Goal: Task Accomplishment & Management: Manage account settings

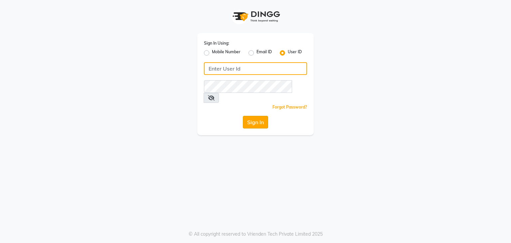
type input "vanishz"
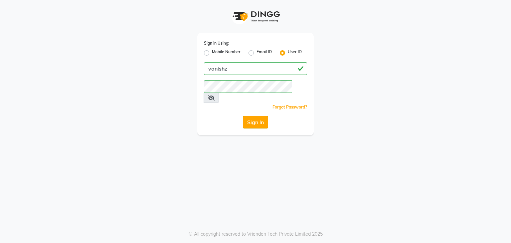
click at [253, 116] on button "Sign In" at bounding box center [255, 122] width 25 height 13
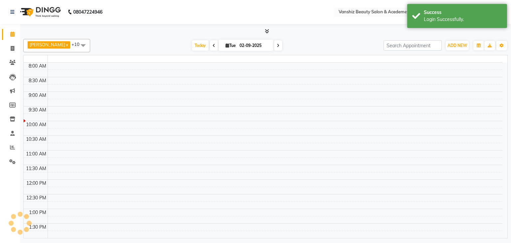
select select "en"
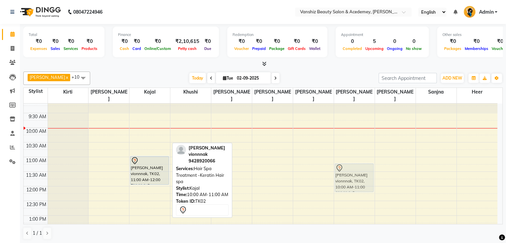
scroll to position [33, 0]
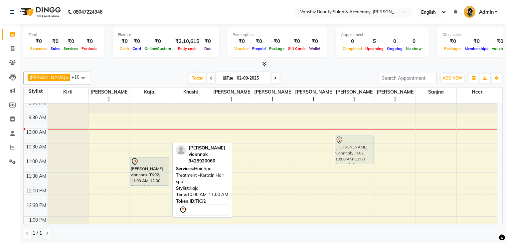
drag, startPoint x: 161, startPoint y: 123, endPoint x: 372, endPoint y: 136, distance: 211.5
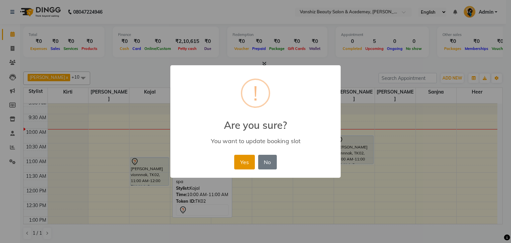
click at [243, 159] on button "Yes" at bounding box center [244, 162] width 20 height 15
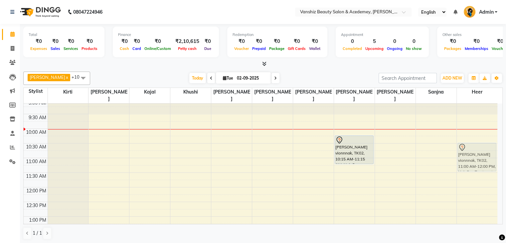
drag, startPoint x: 151, startPoint y: 152, endPoint x: 464, endPoint y: 140, distance: 313.4
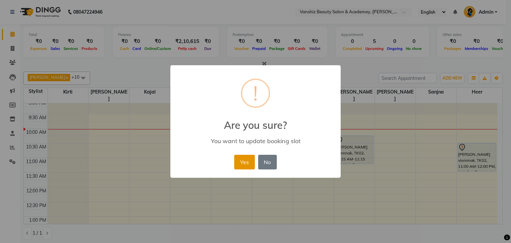
click at [249, 159] on button "Yes" at bounding box center [244, 162] width 20 height 15
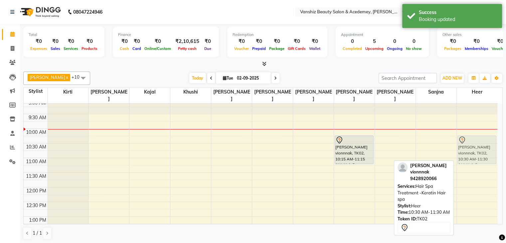
drag, startPoint x: 492, startPoint y: 147, endPoint x: 489, endPoint y: 138, distance: 10.1
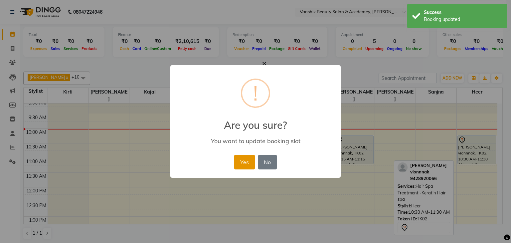
click at [246, 157] on button "Yes" at bounding box center [244, 162] width 20 height 15
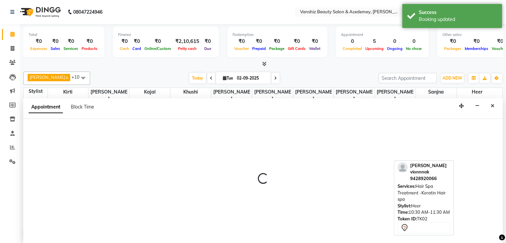
scroll to position [0, 0]
select select "68622"
select select "600"
select select "tentative"
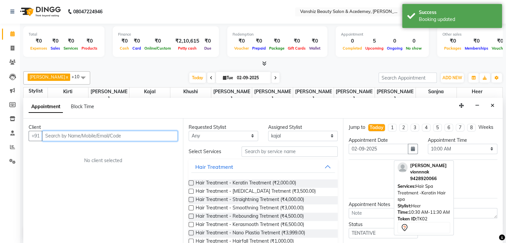
click at [135, 135] on input "text" at bounding box center [109, 136] width 135 height 10
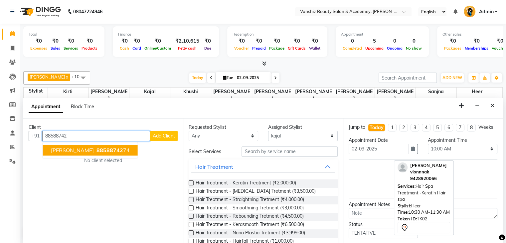
click at [105, 150] on span "88588742" at bounding box center [109, 150] width 27 height 7
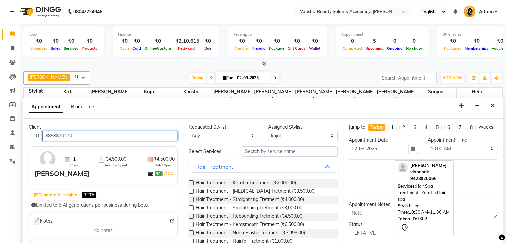
type input "8858874274"
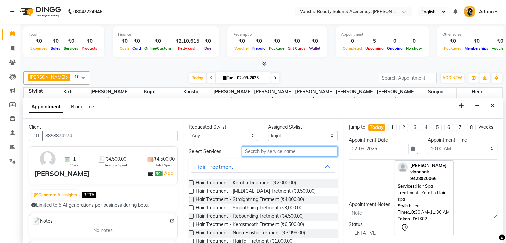
click at [284, 152] on input "text" at bounding box center [289, 151] width 96 height 10
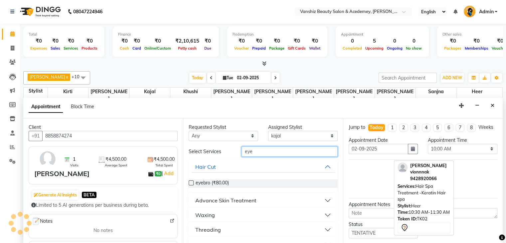
type input "eye"
click at [193, 181] on label at bounding box center [191, 182] width 5 height 5
click at [193, 181] on input "checkbox" at bounding box center [191, 183] width 4 height 4
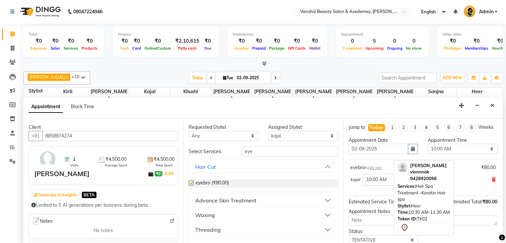
checkbox input "false"
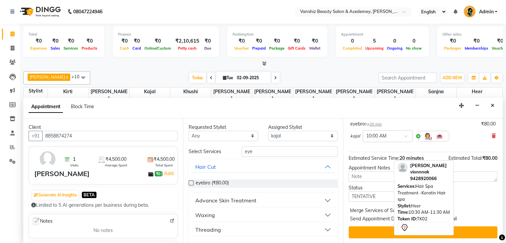
scroll to position [49, 0]
click at [476, 209] on div "Merge Services of Same Stylist" at bounding box center [422, 211] width 149 height 8
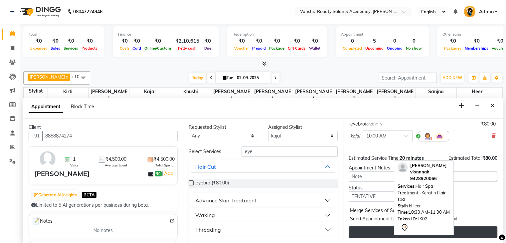
click at [466, 231] on button "Book" at bounding box center [422, 232] width 149 height 12
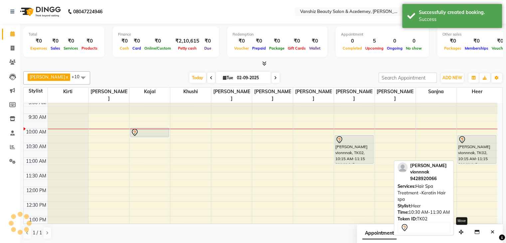
scroll to position [0, 0]
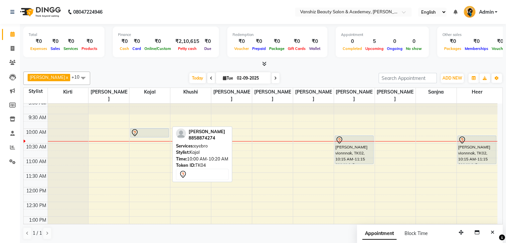
click at [142, 129] on div at bounding box center [150, 133] width 38 height 8
click at [156, 129] on div at bounding box center [150, 133] width 38 height 8
select select "7"
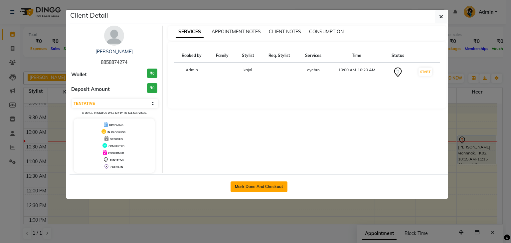
click at [256, 188] on button "Mark Done And Checkout" at bounding box center [258, 186] width 57 height 11
select select "5403"
select select "service"
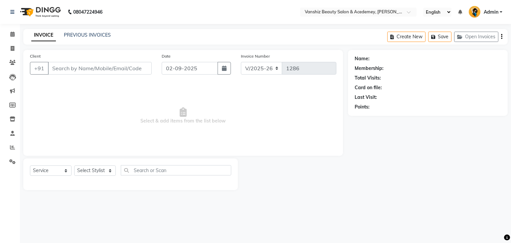
type input "8858874274"
select select "68622"
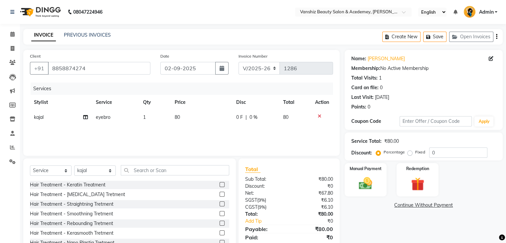
click at [176, 118] on span "80" at bounding box center [177, 117] width 5 height 6
select select "68622"
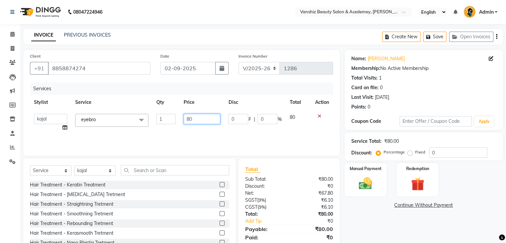
click at [194, 119] on input "80" at bounding box center [202, 119] width 37 height 10
type input "8"
type input "90"
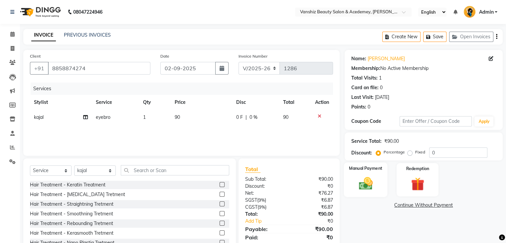
click at [378, 191] on div "Manual Payment" at bounding box center [365, 179] width 44 height 34
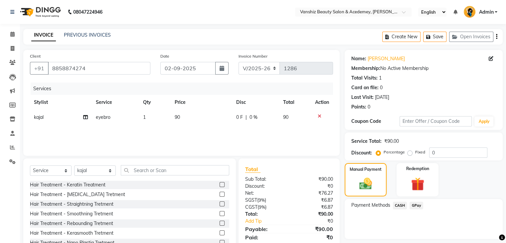
click at [413, 206] on span "GPay" at bounding box center [416, 205] width 14 height 8
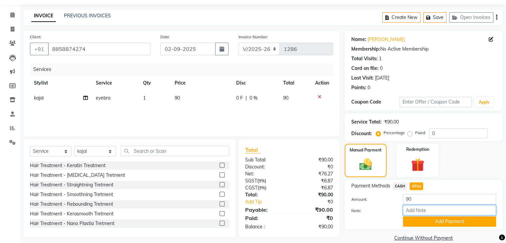
click at [413, 207] on input "Note:" at bounding box center [449, 210] width 93 height 10
type input "gpay"
click at [428, 221] on button "Add Payment" at bounding box center [449, 221] width 93 height 10
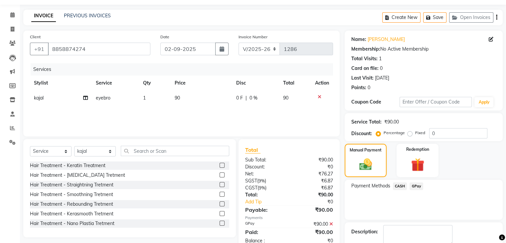
scroll to position [57, 0]
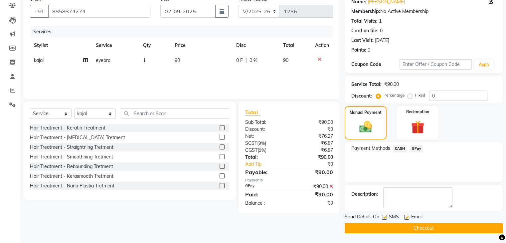
click at [406, 217] on label at bounding box center [406, 216] width 5 height 5
click at [406, 217] on input "checkbox" at bounding box center [406, 217] width 4 height 4
checkbox input "false"
click at [385, 216] on label at bounding box center [384, 216] width 5 height 5
click at [385, 216] on input "checkbox" at bounding box center [384, 217] width 4 height 4
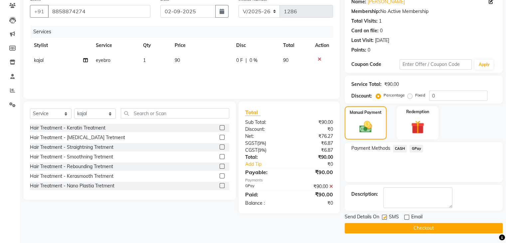
checkbox input "false"
click at [390, 224] on button "Checkout" at bounding box center [423, 228] width 158 height 10
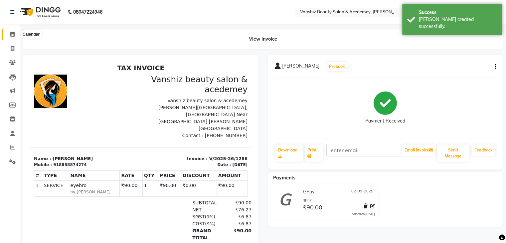
click at [11, 37] on span at bounding box center [13, 35] width 12 height 8
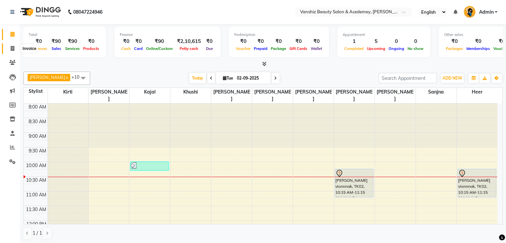
click at [14, 48] on icon at bounding box center [13, 48] width 4 height 5
select select "service"
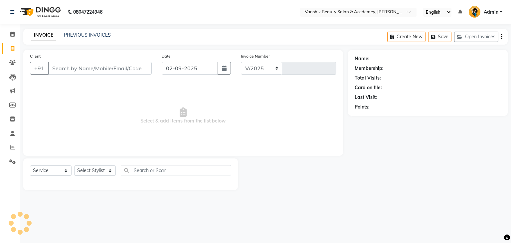
select select "5403"
type input "1287"
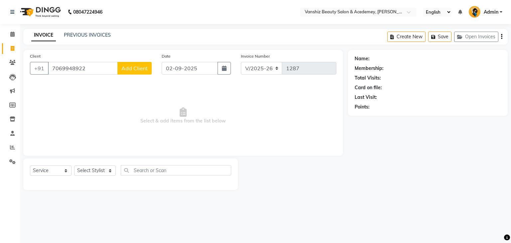
click at [68, 69] on input "7069948922" at bounding box center [83, 68] width 70 height 13
type input "7069948922"
click at [129, 70] on span "Add Client" at bounding box center [134, 68] width 26 height 7
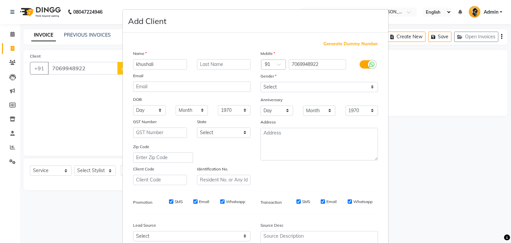
type input "khushali"
click at [219, 64] on input "text" at bounding box center [224, 64] width 54 height 10
type input "parmar"
click at [267, 88] on select "Select [DEMOGRAPHIC_DATA] [DEMOGRAPHIC_DATA] Other Prefer Not To Say" at bounding box center [318, 87] width 117 height 10
select select "[DEMOGRAPHIC_DATA]"
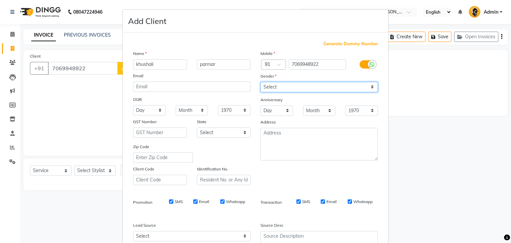
click at [260, 82] on select "Select [DEMOGRAPHIC_DATA] [DEMOGRAPHIC_DATA] Other Prefer Not To Say" at bounding box center [318, 87] width 117 height 10
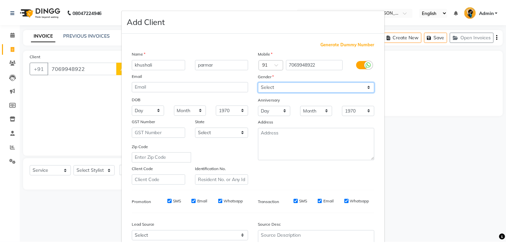
scroll to position [67, 0]
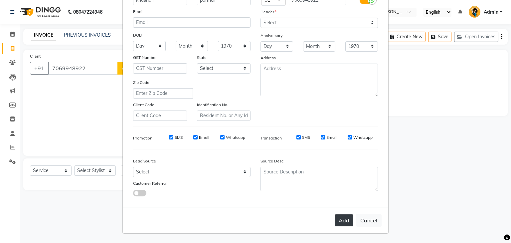
click at [338, 219] on button "Add" at bounding box center [343, 220] width 19 height 12
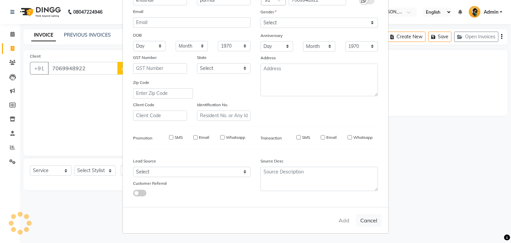
select select
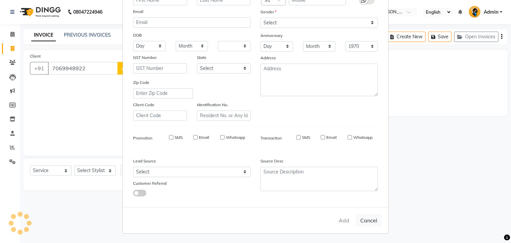
select select
checkbox input "false"
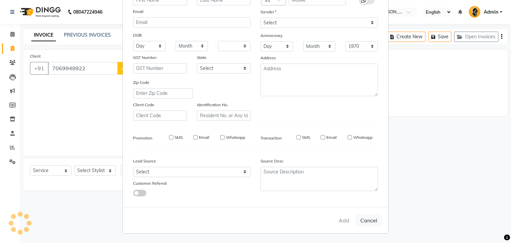
checkbox input "false"
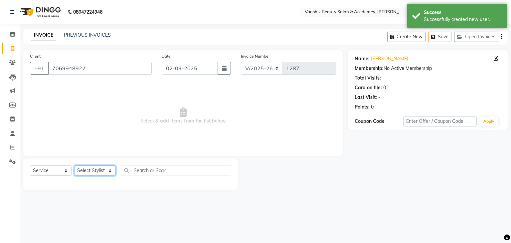
click at [93, 173] on select "Select Stylist [PERSON_NAME] [PERSON_NAME] [PERSON_NAME] kajal [PERSON_NAME] [P…" at bounding box center [95, 170] width 42 height 10
select select "70297"
click at [74, 166] on select "Select Stylist [PERSON_NAME] [PERSON_NAME] [PERSON_NAME] kajal [PERSON_NAME] [P…" at bounding box center [95, 170] width 42 height 10
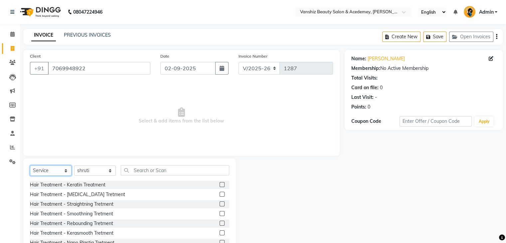
click at [52, 170] on select "Select Service Product Membership Package Voucher Prepaid Gift Card" at bounding box center [51, 170] width 42 height 10
select select "product"
click at [30, 166] on select "Select Service Product Membership Package Voucher Prepaid Gift Card" at bounding box center [51, 170] width 42 height 10
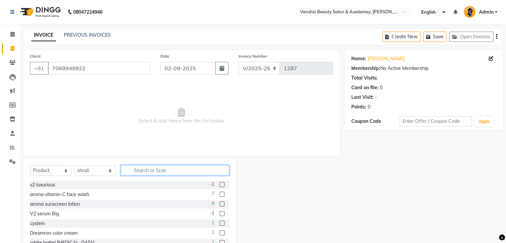
click at [139, 169] on input "text" at bounding box center [175, 170] width 108 height 10
type input "v2"
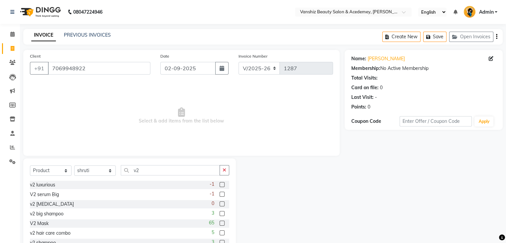
click at [219, 222] on label at bounding box center [221, 222] width 5 height 5
click at [219, 222] on input "checkbox" at bounding box center [221, 223] width 4 height 4
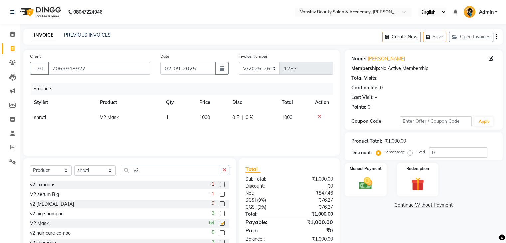
scroll to position [20, 0]
checkbox input "false"
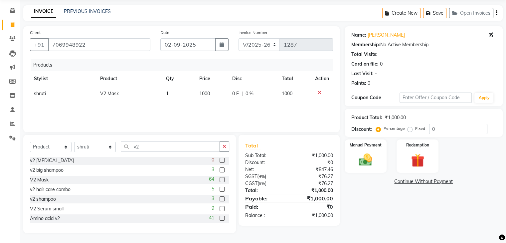
click at [219, 198] on label at bounding box center [221, 198] width 5 height 5
click at [219, 198] on input "checkbox" at bounding box center [221, 199] width 4 height 4
checkbox input "false"
click at [367, 165] on img at bounding box center [365, 160] width 22 height 16
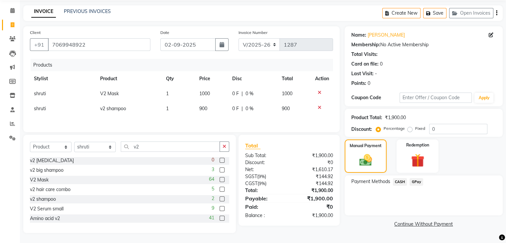
click at [414, 184] on span "GPay" at bounding box center [416, 182] width 14 height 8
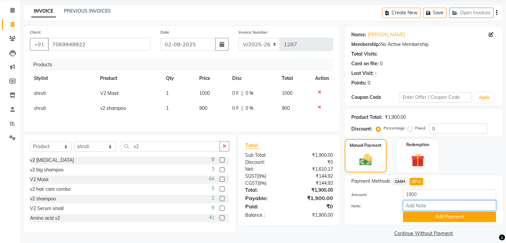
click at [416, 207] on input "Note:" at bounding box center [449, 205] width 93 height 10
click at [464, 204] on input "Note:" at bounding box center [449, 205] width 93 height 10
type input "gpay"
click at [439, 217] on button "Add Payment" at bounding box center [449, 216] width 93 height 10
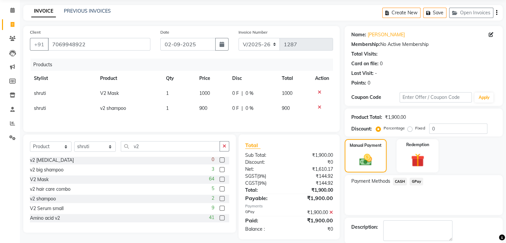
scroll to position [57, 0]
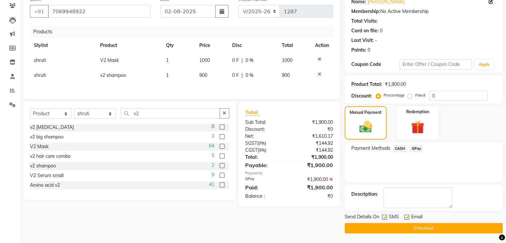
click at [406, 216] on label at bounding box center [406, 216] width 5 height 5
click at [406, 216] on input "checkbox" at bounding box center [406, 217] width 4 height 4
checkbox input "false"
click at [383, 216] on label at bounding box center [384, 216] width 5 height 5
click at [383, 216] on input "checkbox" at bounding box center [384, 217] width 4 height 4
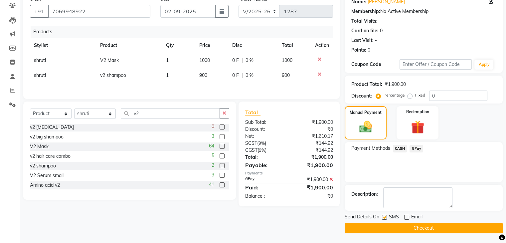
checkbox input "false"
click at [392, 226] on button "Checkout" at bounding box center [423, 228] width 158 height 10
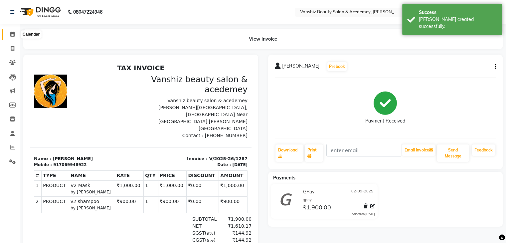
click at [11, 35] on icon at bounding box center [12, 34] width 4 height 5
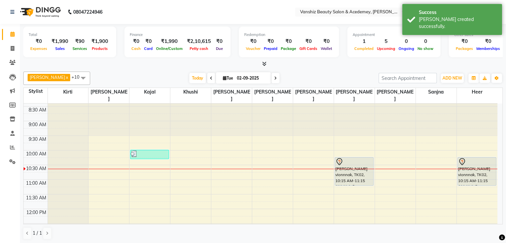
scroll to position [12, 0]
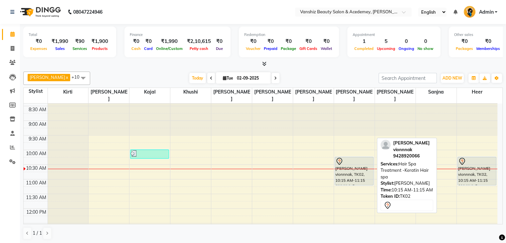
click at [352, 166] on div "[PERSON_NAME] vionnnak, TK02, 10:15 AM-11:15 AM, Hair Spa Treatment -Keratin Ha…" at bounding box center [354, 171] width 38 height 28
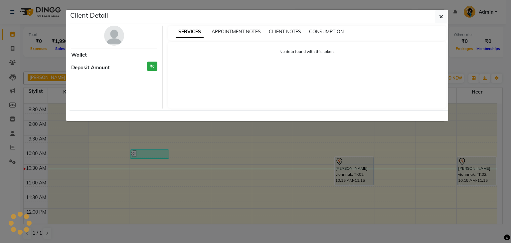
select select "7"
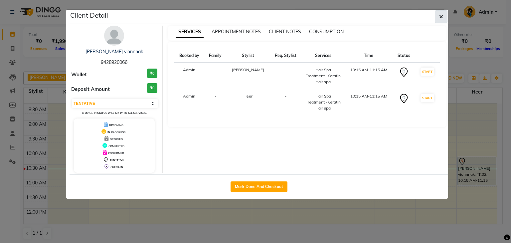
click at [440, 14] on icon "button" at bounding box center [441, 16] width 4 height 5
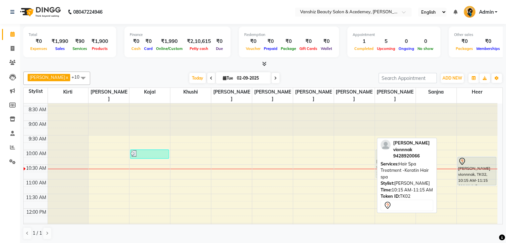
drag, startPoint x: 358, startPoint y: 166, endPoint x: 383, endPoint y: 160, distance: 25.3
click at [383, 160] on div "[PERSON_NAME] x kajal x [PERSON_NAME] x [PERSON_NAME] x [PERSON_NAME] x [PERSON…" at bounding box center [262, 155] width 479 height 173
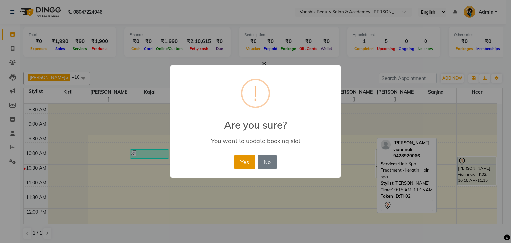
click at [245, 166] on button "Yes" at bounding box center [244, 162] width 20 height 15
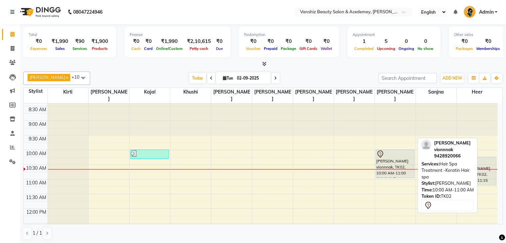
click at [402, 150] on div "[PERSON_NAME] vionnnak, TK02, 10:00 AM-11:00 AM, Hair Spa Treatment -Keratin Ha…" at bounding box center [395, 164] width 38 height 28
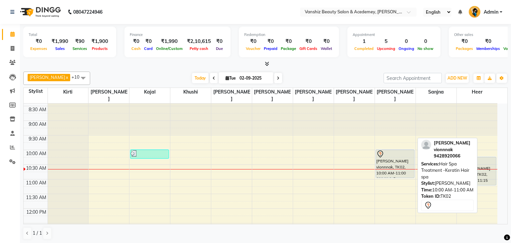
select select "7"
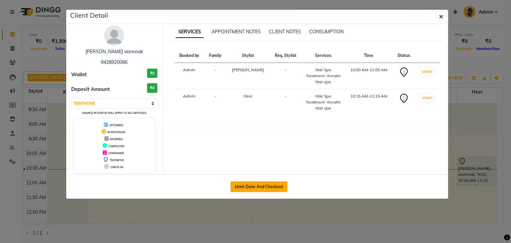
click at [266, 184] on button "Mark Done And Checkout" at bounding box center [258, 186] width 57 height 11
select select "service"
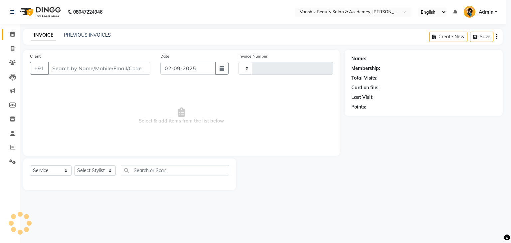
type input "1288"
select select "5403"
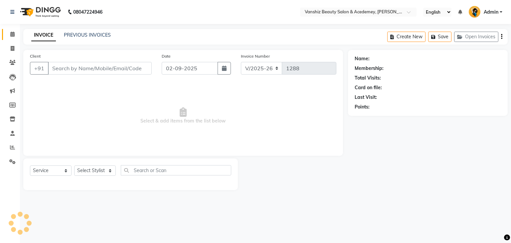
type input "9428920066"
select select "87766"
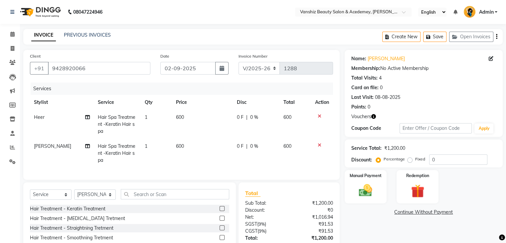
click at [318, 115] on icon at bounding box center [320, 116] width 4 height 5
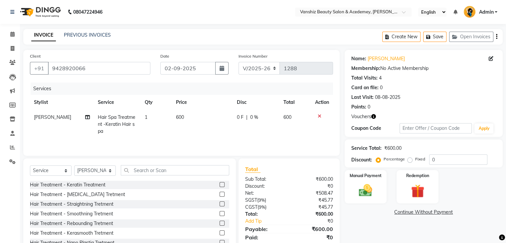
click at [176, 117] on span "600" at bounding box center [180, 117] width 8 height 6
select select "87766"
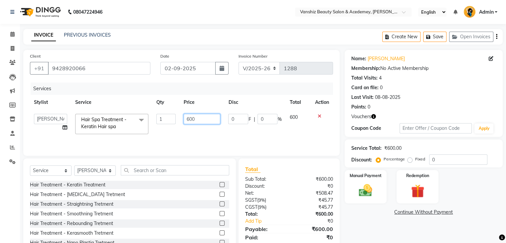
click at [198, 119] on input "600" at bounding box center [202, 119] width 37 height 10
click at [13, 59] on span at bounding box center [13, 63] width 12 height 8
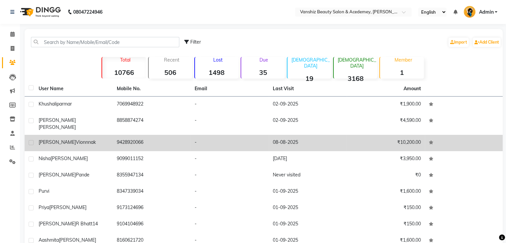
click at [103, 139] on div "[PERSON_NAME] vionnnak" at bounding box center [74, 142] width 70 height 7
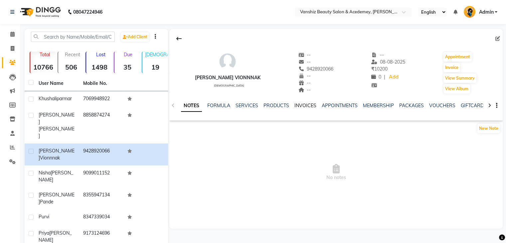
click at [302, 107] on link "INVOICES" at bounding box center [305, 105] width 22 height 6
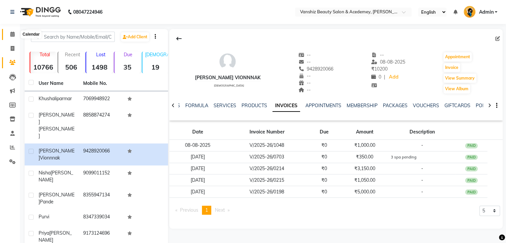
click at [14, 33] on icon at bounding box center [12, 34] width 4 height 5
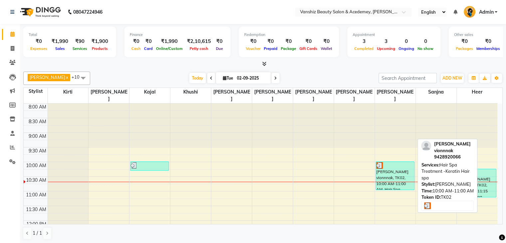
click at [402, 167] on div "[PERSON_NAME] vionnnak, TK02, 10:00 AM-11:00 AM, Hair Spa Treatment -Keratin Ha…" at bounding box center [395, 176] width 38 height 28
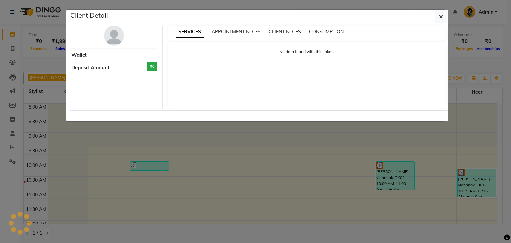
select select "3"
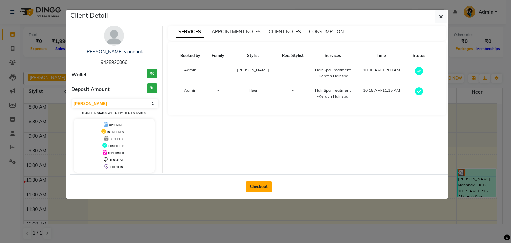
click at [257, 185] on button "Checkout" at bounding box center [258, 186] width 27 height 11
select select "service"
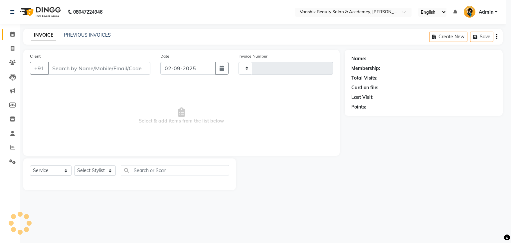
type input "1288"
select select "5403"
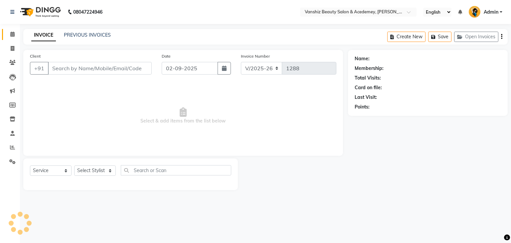
type input "9428920066"
select select "87766"
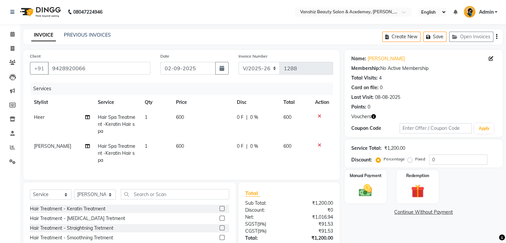
click at [318, 116] on icon at bounding box center [320, 116] width 4 height 5
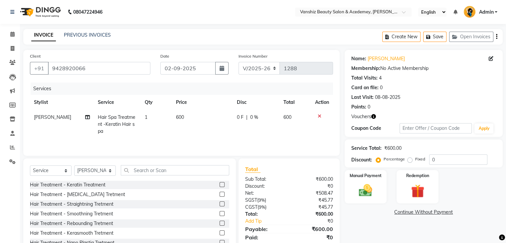
click at [178, 119] on span "600" at bounding box center [180, 117] width 8 height 6
select select "87766"
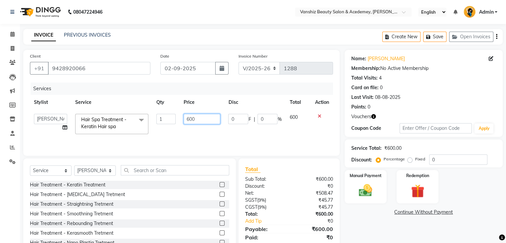
click at [203, 115] on input "600" at bounding box center [202, 119] width 37 height 10
type input "6"
type input "350"
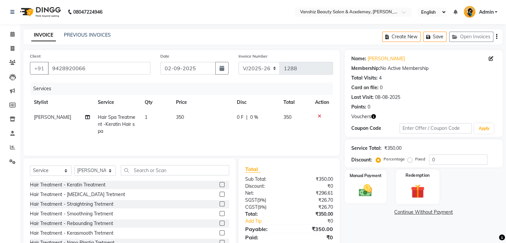
click at [417, 196] on img at bounding box center [417, 191] width 22 height 17
click at [403, 211] on span "Prepaid" at bounding box center [402, 213] width 18 height 8
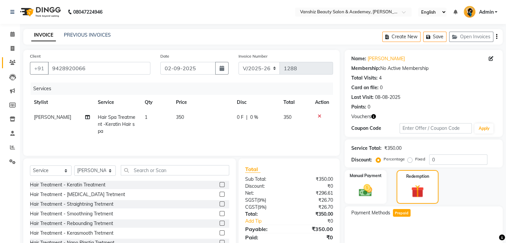
click at [9, 57] on link "Clients" at bounding box center [10, 62] width 16 height 11
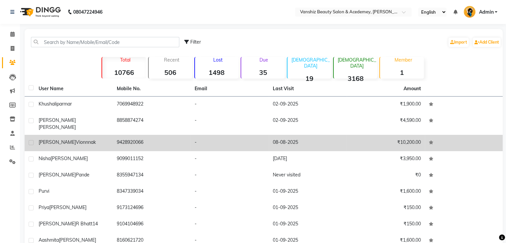
click at [304, 135] on td "08-08-2025" at bounding box center [308, 143] width 78 height 16
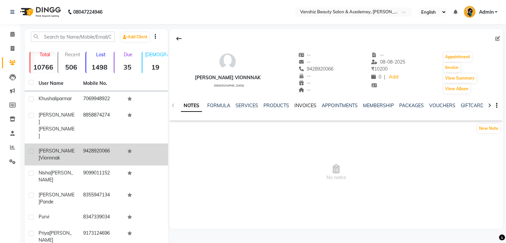
click at [298, 105] on link "INVOICES" at bounding box center [305, 105] width 22 height 6
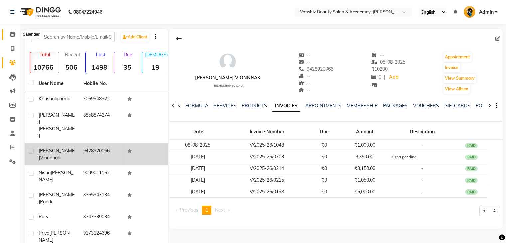
click at [12, 35] on icon at bounding box center [12, 34] width 4 height 5
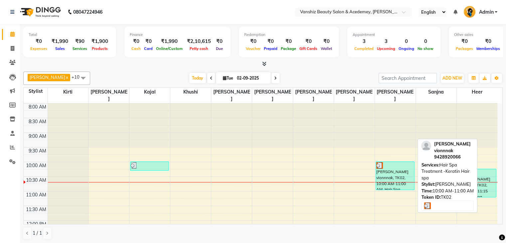
click at [391, 169] on div "[PERSON_NAME] vionnnak, TK02, 10:00 AM-11:00 AM, Hair Spa Treatment -Keratin Ha…" at bounding box center [395, 176] width 38 height 28
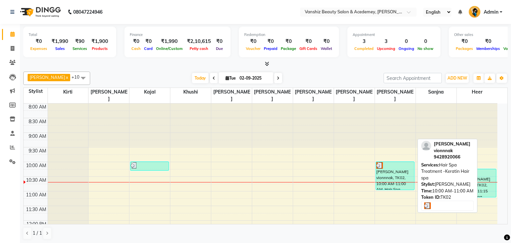
select select "3"
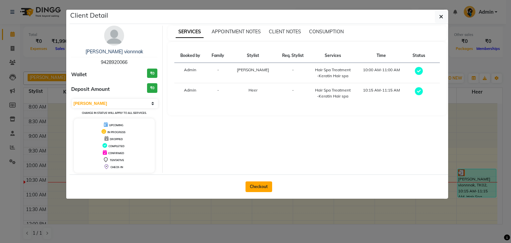
click at [254, 184] on button "Checkout" at bounding box center [258, 186] width 27 height 11
select select "service"
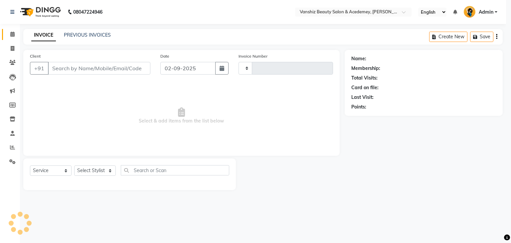
type input "1288"
select select "5403"
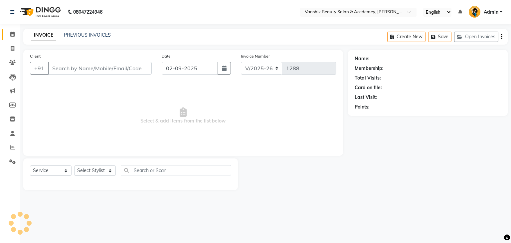
type input "9428920066"
select select "87766"
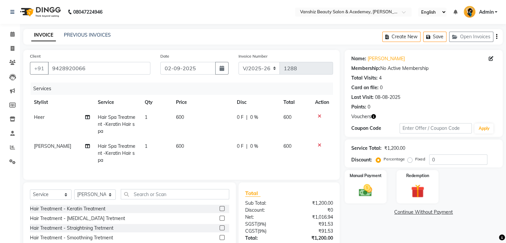
click at [320, 116] on icon at bounding box center [320, 116] width 4 height 5
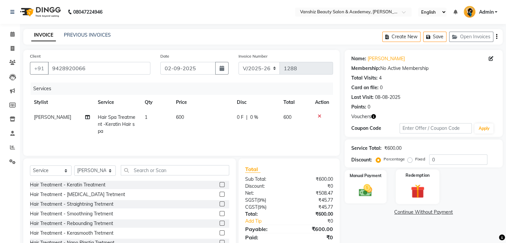
scroll to position [24, 0]
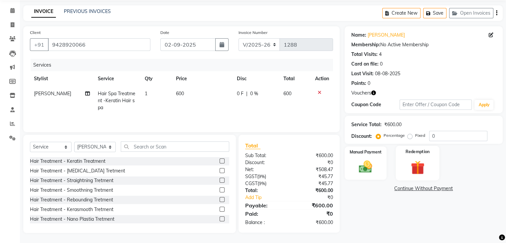
click at [414, 172] on img at bounding box center [417, 167] width 22 height 17
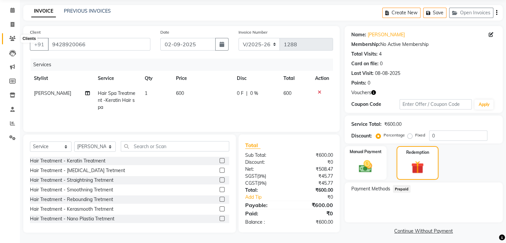
click at [12, 38] on icon at bounding box center [12, 38] width 6 height 5
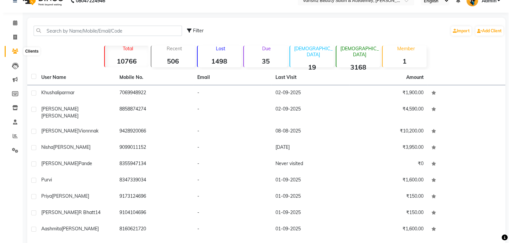
scroll to position [24, 0]
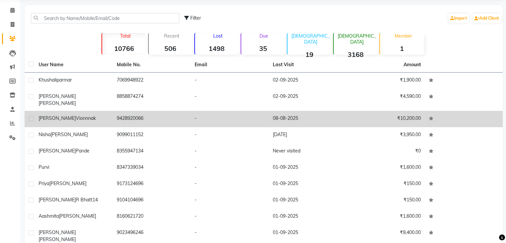
click at [178, 112] on td "9428920066" at bounding box center [152, 119] width 78 height 16
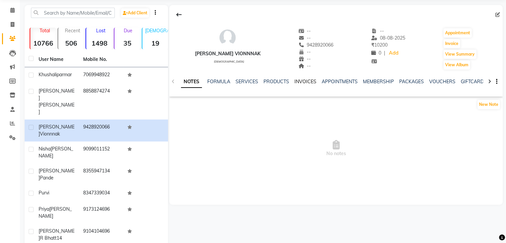
click at [311, 80] on link "INVOICES" at bounding box center [305, 81] width 22 height 6
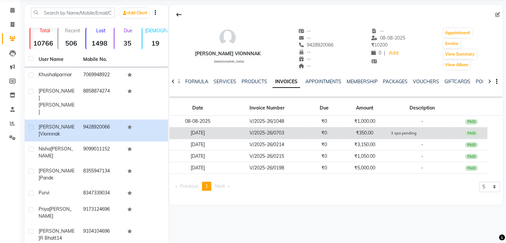
click at [336, 136] on td "₹0" at bounding box center [324, 133] width 33 height 12
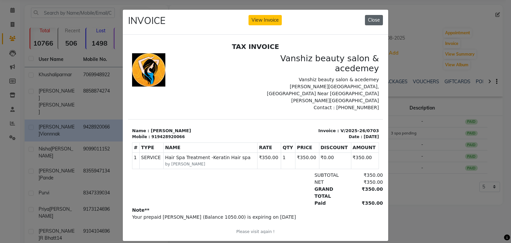
click at [371, 19] on button "Close" at bounding box center [374, 20] width 18 height 10
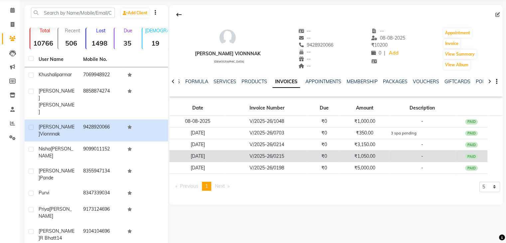
click at [369, 155] on td "₹1,050.00" at bounding box center [364, 156] width 48 height 12
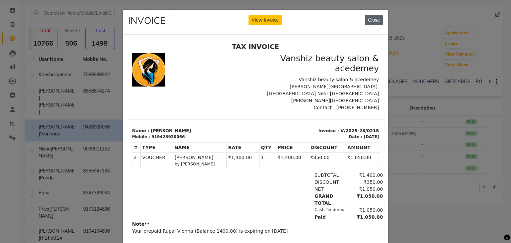
click at [380, 16] on button "Close" at bounding box center [374, 20] width 18 height 10
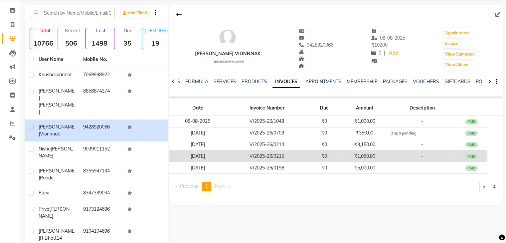
click at [375, 150] on td "₹1,050.00" at bounding box center [364, 156] width 48 height 12
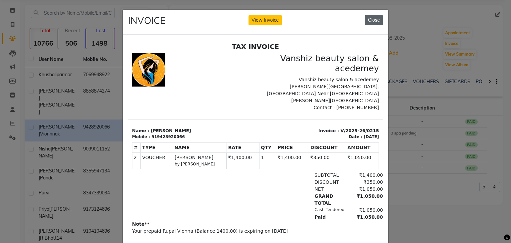
click at [374, 19] on button "Close" at bounding box center [374, 20] width 18 height 10
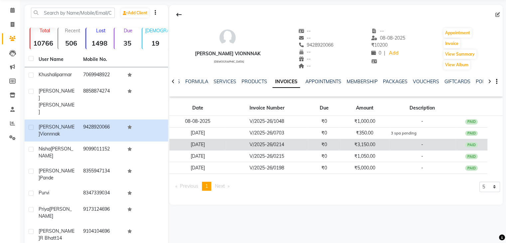
click at [296, 145] on td "V/2025-26/0214" at bounding box center [267, 145] width 82 height 12
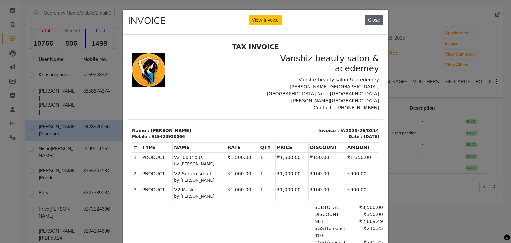
click at [365, 20] on button "Close" at bounding box center [374, 20] width 18 height 10
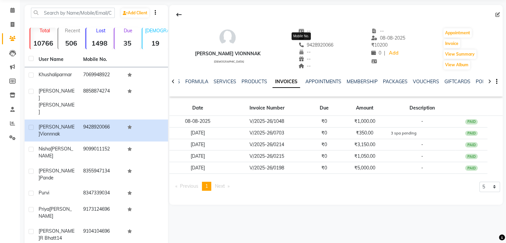
click at [311, 46] on span "9428920066" at bounding box center [315, 45] width 35 height 6
copy span "9428920066"
click at [15, 81] on icon at bounding box center [12, 80] width 6 height 5
select select
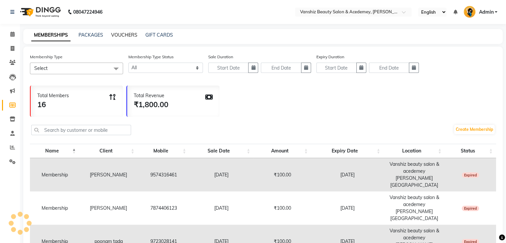
click at [116, 33] on link "VOUCHERS" at bounding box center [124, 35] width 26 height 6
select select
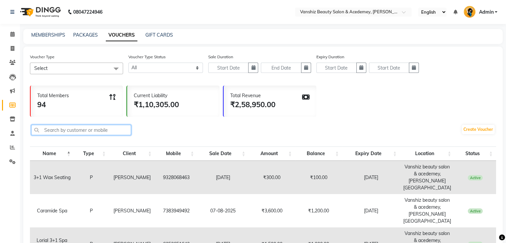
click at [114, 128] on input "text" at bounding box center [81, 130] width 100 height 10
paste input "9428920066"
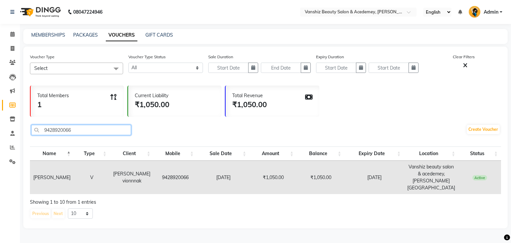
type input "9428920066"
click at [11, 35] on icon at bounding box center [12, 34] width 4 height 5
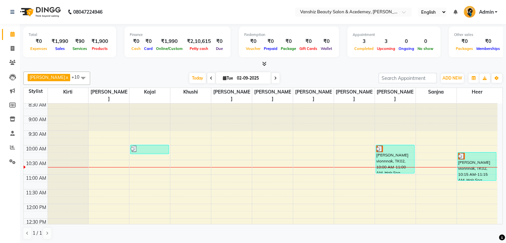
scroll to position [17, 0]
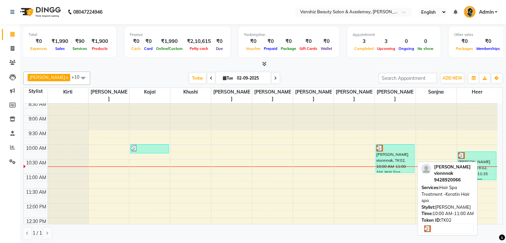
click at [381, 153] on div "[PERSON_NAME] vionnnak, TK02, 10:00 AM-11:00 AM, Hair Spa Treatment -Keratin Ha…" at bounding box center [395, 158] width 38 height 28
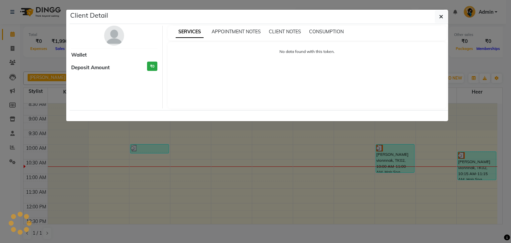
select select "3"
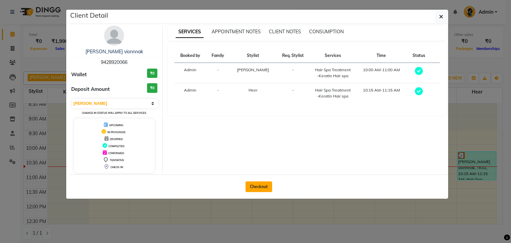
click at [261, 186] on button "Checkout" at bounding box center [258, 186] width 27 height 11
select select "5403"
select select "service"
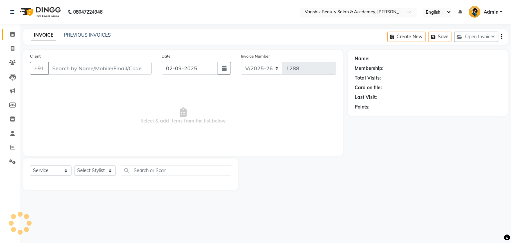
type input "9428920066"
select select "87766"
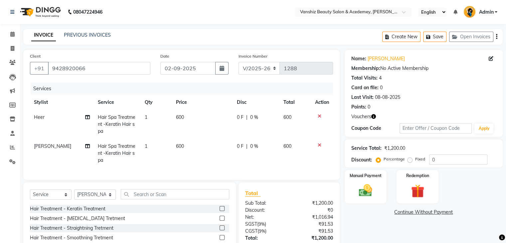
click at [318, 116] on icon at bounding box center [320, 116] width 4 height 5
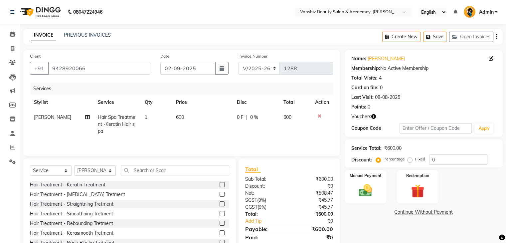
click at [177, 119] on span "600" at bounding box center [180, 117] width 8 height 6
select select "87766"
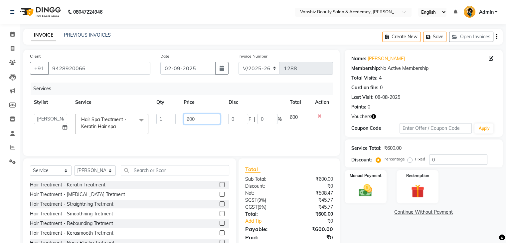
click at [204, 121] on input "600" at bounding box center [202, 119] width 37 height 10
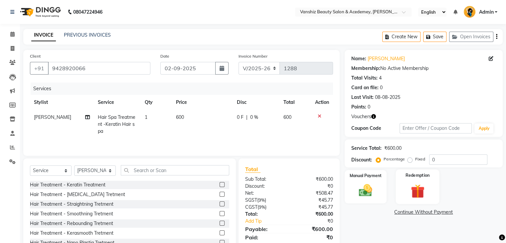
click at [424, 191] on img at bounding box center [417, 191] width 22 height 17
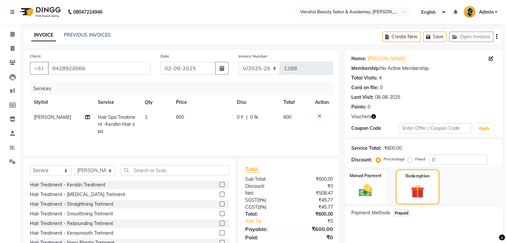
scroll to position [27, 0]
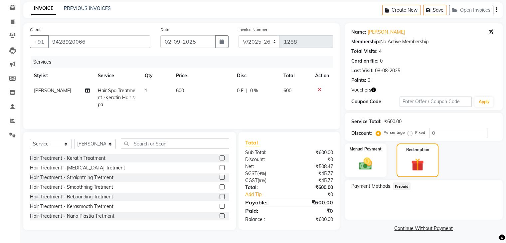
click at [399, 184] on span "Prepaid" at bounding box center [402, 186] width 18 height 8
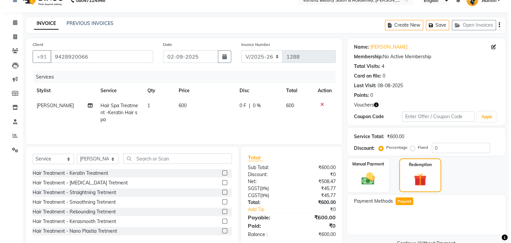
scroll to position [11, 0]
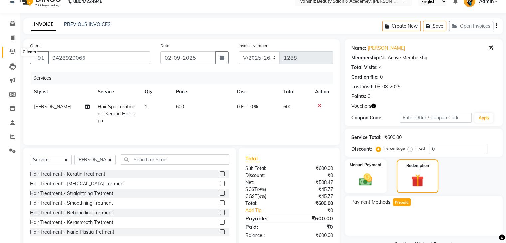
click at [10, 49] on icon at bounding box center [12, 51] width 6 height 5
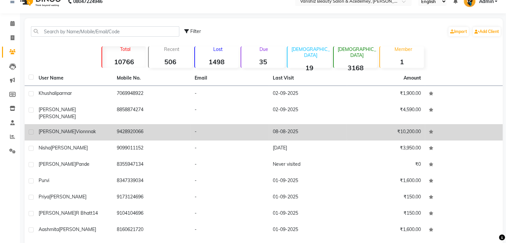
click at [168, 131] on td "9428920066" at bounding box center [152, 132] width 78 height 16
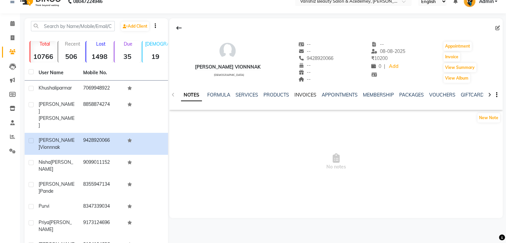
click at [310, 94] on link "INVOICES" at bounding box center [305, 95] width 22 height 6
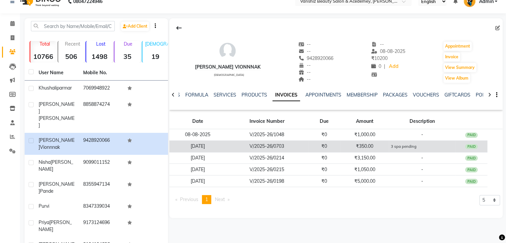
click at [383, 144] on td "₹350.00" at bounding box center [364, 146] width 48 height 12
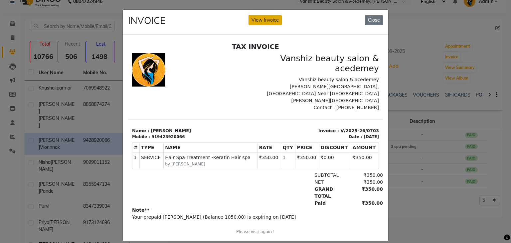
click at [261, 22] on button "View Invoice" at bounding box center [264, 20] width 33 height 10
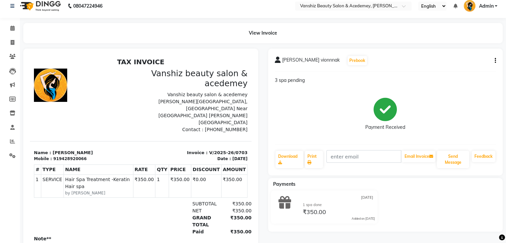
scroll to position [6, 0]
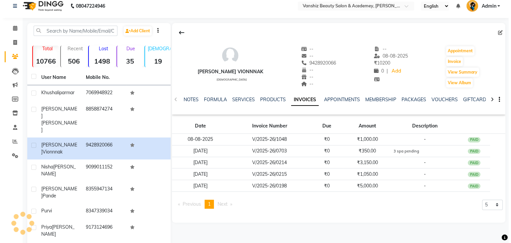
scroll to position [6, 0]
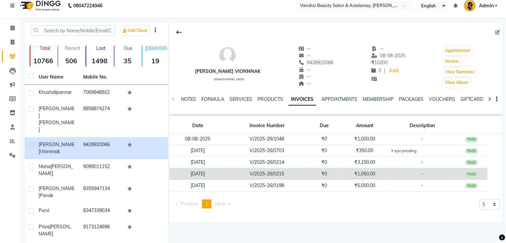
click at [331, 173] on td "₹0" at bounding box center [324, 174] width 33 height 12
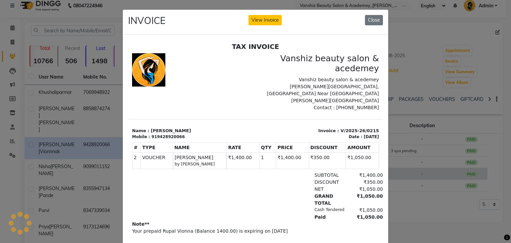
scroll to position [0, 0]
click at [254, 20] on button "View Invoice" at bounding box center [264, 20] width 33 height 10
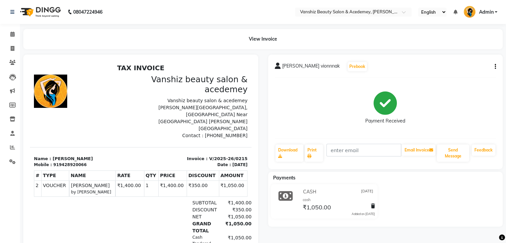
click at [495, 66] on icon "button" at bounding box center [494, 66] width 1 height 0
click at [494, 66] on icon "button" at bounding box center [494, 66] width 1 height 0
click at [476, 54] on div "Cancel Invoice" at bounding box center [468, 54] width 33 height 8
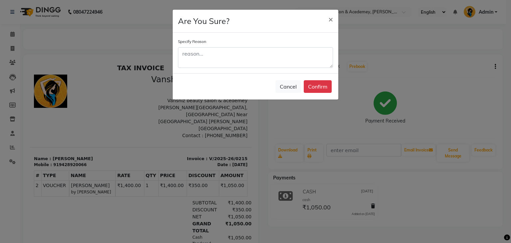
click at [323, 10] on button "×" at bounding box center [330, 19] width 15 height 19
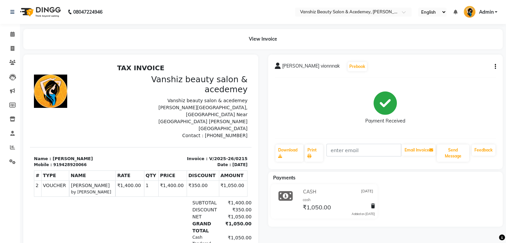
click at [493, 64] on button "button" at bounding box center [494, 66] width 4 height 7
click at [457, 55] on div "Cancel Invoice" at bounding box center [468, 54] width 33 height 8
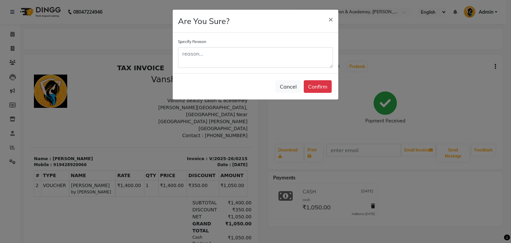
click at [323, 10] on button "×" at bounding box center [330, 19] width 15 height 19
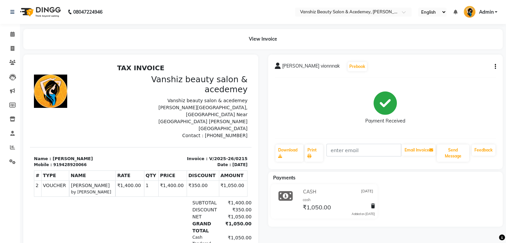
click at [494, 67] on icon "button" at bounding box center [494, 66] width 1 height 0
click at [468, 51] on div "Cancel Invoice" at bounding box center [468, 54] width 33 height 8
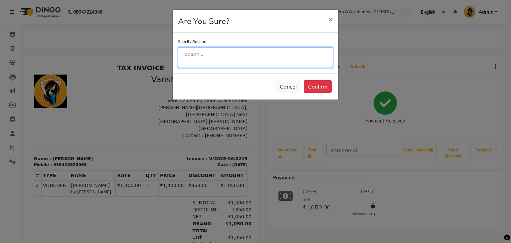
click at [286, 55] on textarea at bounding box center [255, 57] width 155 height 21
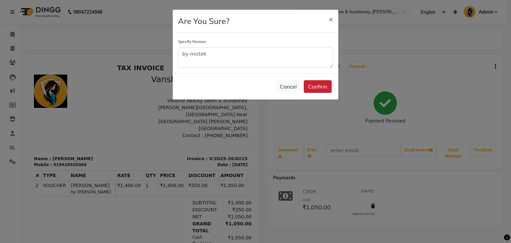
click at [319, 90] on button "Confirm" at bounding box center [318, 86] width 28 height 13
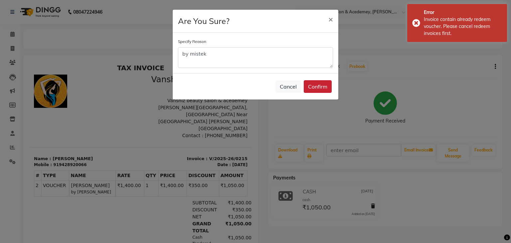
click at [307, 84] on button "Confirm" at bounding box center [318, 86] width 28 height 13
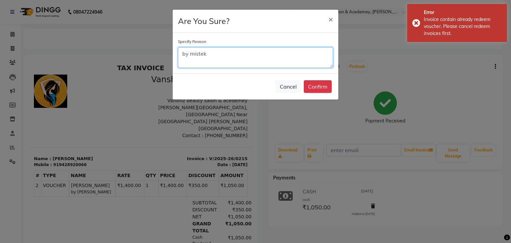
click at [194, 55] on textarea "by mistek" at bounding box center [255, 57] width 155 height 21
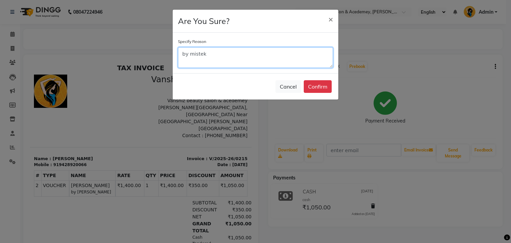
click at [182, 55] on textarea "by mistek" at bounding box center [255, 57] width 155 height 21
type textarea "by mistake"
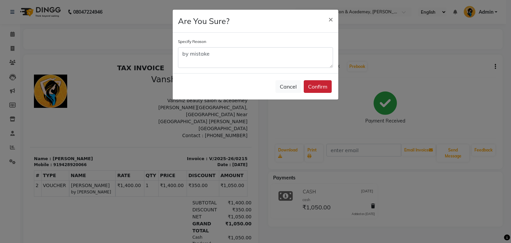
click at [307, 84] on button "Confirm" at bounding box center [318, 86] width 28 height 13
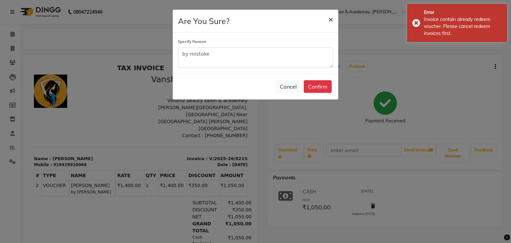
click at [329, 18] on span "×" at bounding box center [330, 19] width 5 height 10
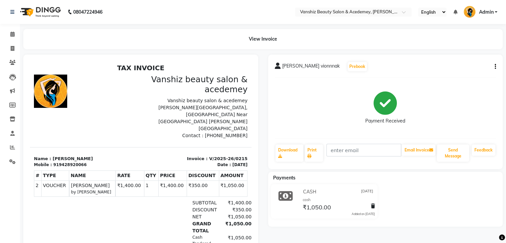
click at [493, 66] on button "button" at bounding box center [494, 66] width 4 height 7
click at [466, 54] on div "Cancel Invoice" at bounding box center [468, 54] width 33 height 8
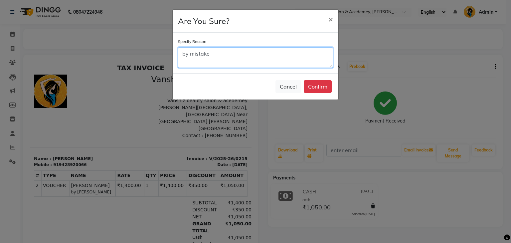
click at [290, 62] on textarea "by mistake" at bounding box center [255, 57] width 155 height 21
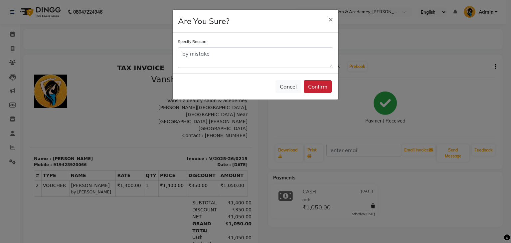
click at [325, 85] on button "Confirm" at bounding box center [318, 86] width 28 height 13
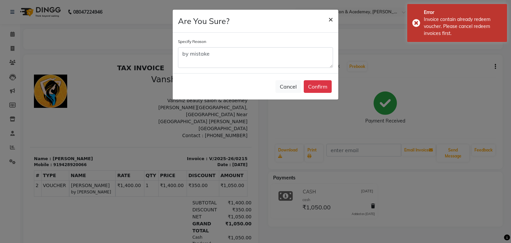
click at [331, 19] on span "×" at bounding box center [330, 19] width 5 height 10
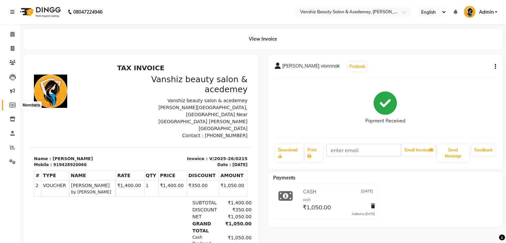
click at [13, 104] on icon at bounding box center [12, 104] width 6 height 5
select select
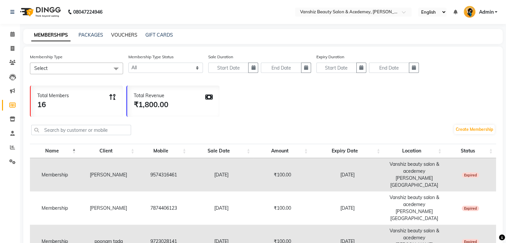
click at [116, 36] on link "VOUCHERS" at bounding box center [124, 35] width 26 height 6
select select
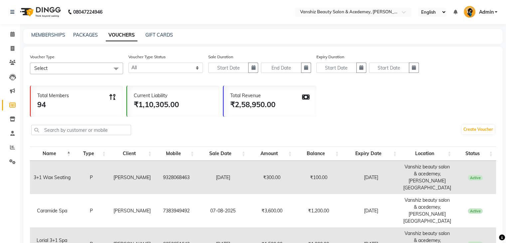
click at [85, 67] on span "Select" at bounding box center [76, 69] width 93 height 12
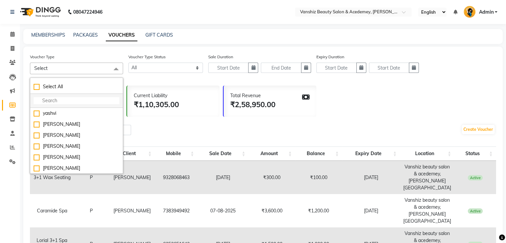
click at [80, 99] on input "multiselect-search" at bounding box center [77, 100] width 86 height 7
paste input "9428920066"
checkbox input "true"
click at [80, 99] on input "9428920066" at bounding box center [77, 100] width 86 height 7
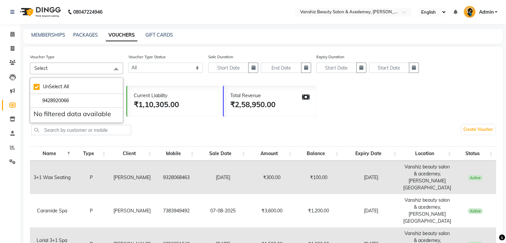
type input "9428920066"
click at [155, 121] on div "Create Voucher" at bounding box center [263, 130] width 466 height 22
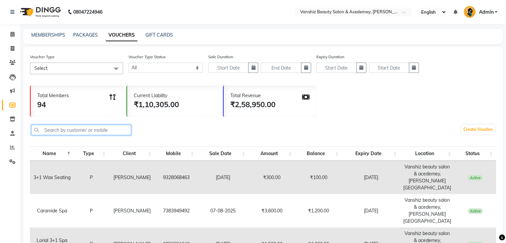
click at [96, 128] on input "text" at bounding box center [81, 130] width 100 height 10
paste input "9428920066"
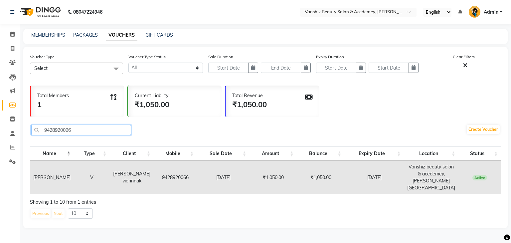
type input "9428920066"
click at [480, 176] on span "Active" at bounding box center [479, 177] width 15 height 5
click at [430, 180] on td "Vanshiz beauty salon & acedemey, [PERSON_NAME][GEOGRAPHIC_DATA]" at bounding box center [431, 177] width 55 height 33
click at [186, 171] on td "9428920066" at bounding box center [175, 177] width 43 height 33
click at [169, 108] on div "Current Liability ₹1,050.00" at bounding box center [174, 100] width 93 height 31
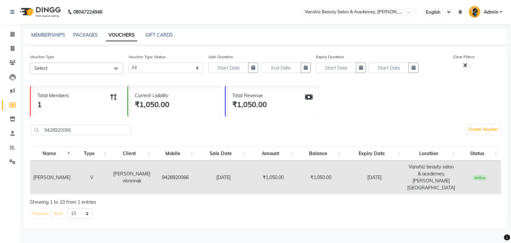
click at [274, 99] on div "Total Revenue ₹1,050.00" at bounding box center [271, 100] width 93 height 31
click at [12, 60] on icon at bounding box center [12, 62] width 6 height 5
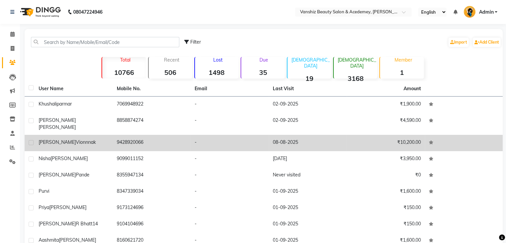
click at [173, 136] on td "9428920066" at bounding box center [152, 143] width 78 height 16
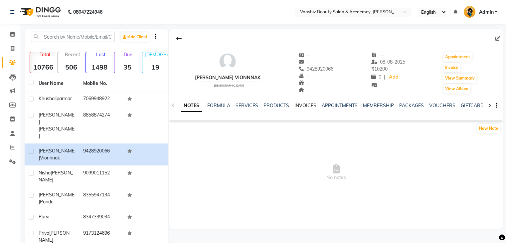
click at [298, 104] on link "INVOICES" at bounding box center [305, 105] width 22 height 6
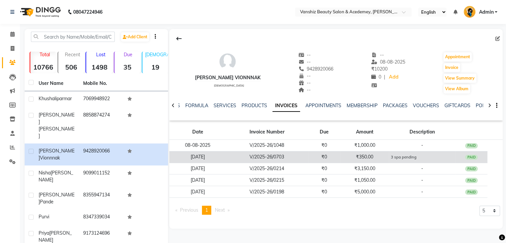
click at [340, 158] on td "₹350.00" at bounding box center [364, 157] width 48 height 12
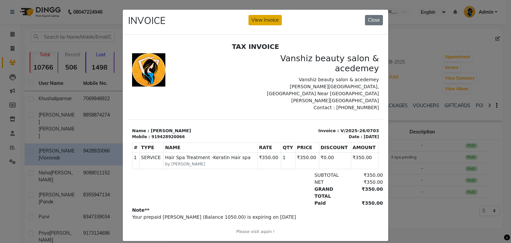
click at [274, 20] on button "View Invoice" at bounding box center [264, 20] width 33 height 10
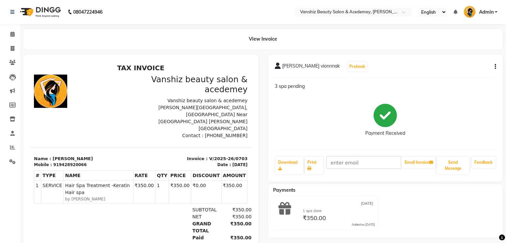
click at [495, 66] on icon "button" at bounding box center [494, 66] width 1 height 0
click at [458, 50] on div "Cancel Invoice" at bounding box center [462, 50] width 46 height 8
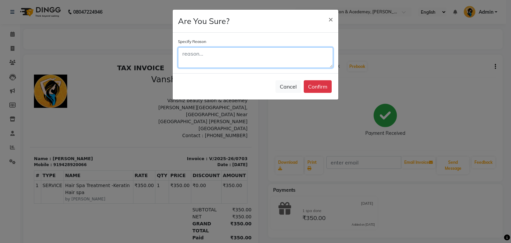
click at [272, 60] on textarea at bounding box center [255, 57] width 155 height 21
type textarea "by mistake"
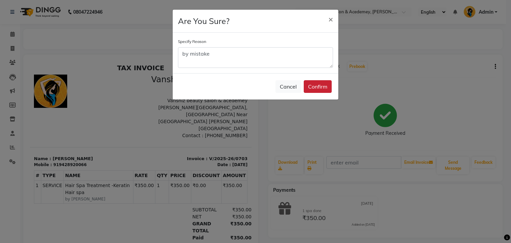
click at [319, 85] on button "Confirm" at bounding box center [318, 86] width 28 height 13
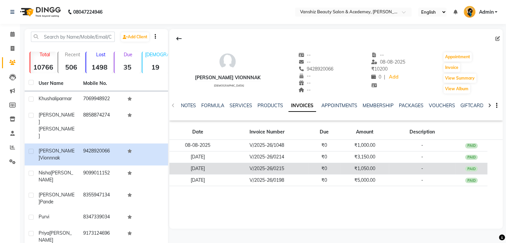
click at [338, 167] on td "₹0" at bounding box center [324, 169] width 33 height 12
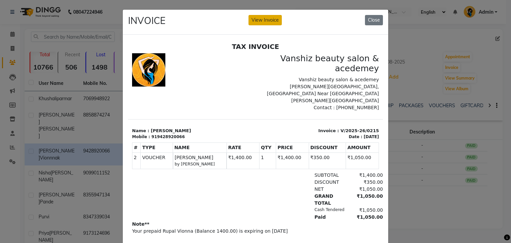
click at [259, 19] on button "View Invoice" at bounding box center [264, 20] width 33 height 10
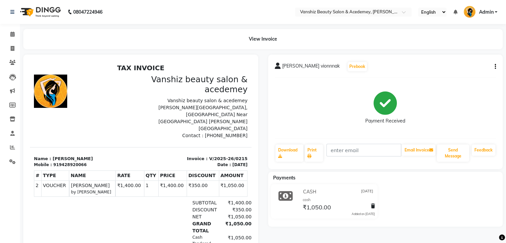
click at [494, 66] on icon "button" at bounding box center [494, 66] width 1 height 0
click at [477, 62] on div "Edit Item Staff" at bounding box center [468, 63] width 33 height 8
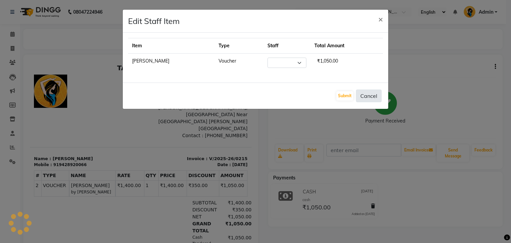
select select "68622"
click at [373, 94] on button "Cancel" at bounding box center [369, 95] width 26 height 13
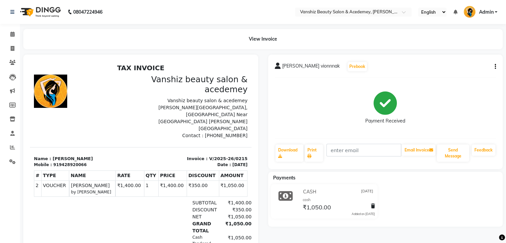
click at [495, 66] on icon "button" at bounding box center [494, 66] width 1 height 0
click at [463, 56] on div "Cancel Invoice" at bounding box center [468, 54] width 33 height 8
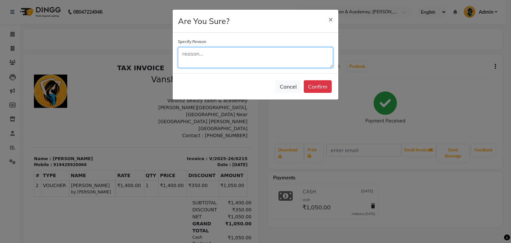
click at [303, 50] on textarea at bounding box center [255, 57] width 155 height 21
type textarea "by mistake"
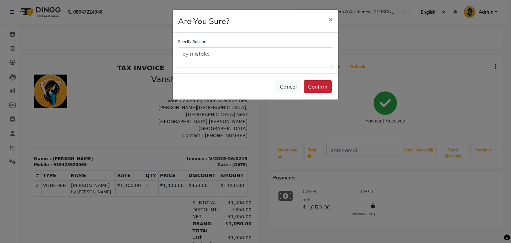
click at [323, 85] on button "Confirm" at bounding box center [318, 86] width 28 height 13
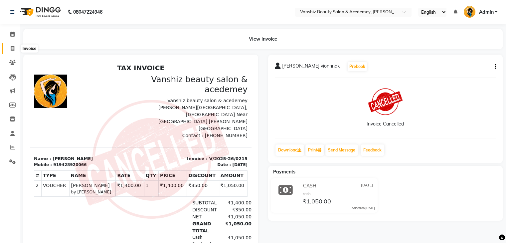
click at [12, 50] on icon at bounding box center [13, 48] width 4 height 5
select select "service"
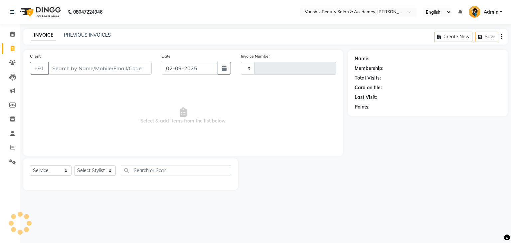
type input "1288"
select select "5403"
click at [11, 59] on span at bounding box center [13, 63] width 12 height 8
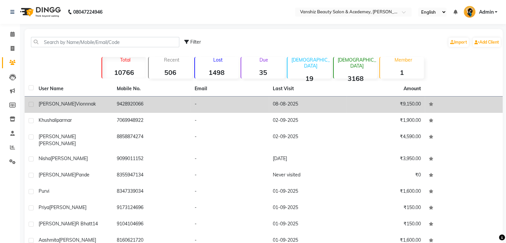
click at [124, 103] on td "9428920066" at bounding box center [152, 104] width 78 height 16
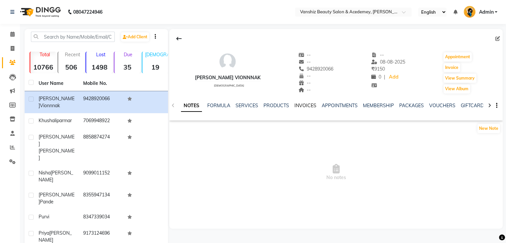
click at [295, 105] on link "INVOICES" at bounding box center [305, 105] width 22 height 6
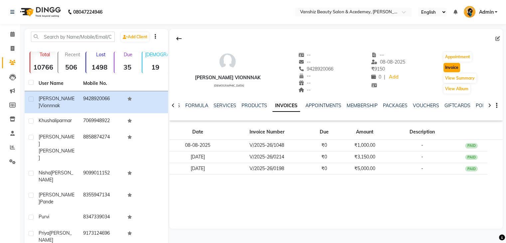
click at [444, 67] on button "Invoice" at bounding box center [451, 67] width 17 height 9
select select "service"
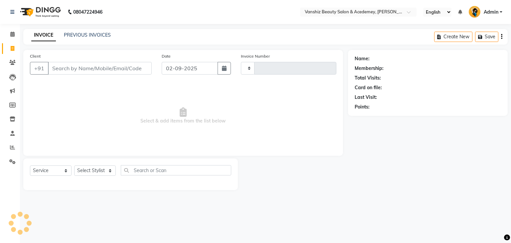
type input "1288"
select select "5403"
type input "9428920066"
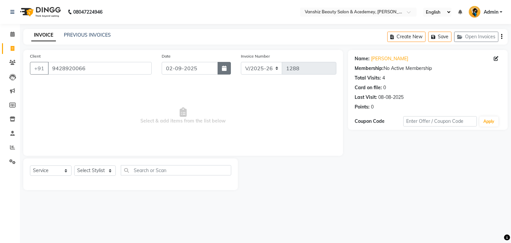
click at [222, 66] on icon "button" at bounding box center [224, 67] width 5 height 5
select select "9"
select select "2025"
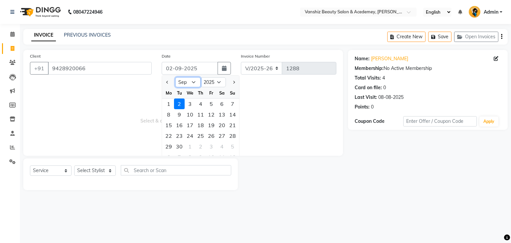
click at [185, 82] on select "Jan Feb Mar Apr May Jun [DATE] Aug Sep Oct Nov Dec" at bounding box center [187, 82] width 25 height 10
select select "5"
click at [175, 77] on select "Jan Feb Mar Apr May Jun [DATE] Aug Sep Oct Nov Dec" at bounding box center [187, 82] width 25 height 10
click at [179, 144] on div "27" at bounding box center [179, 146] width 11 height 11
type input "[DATE]"
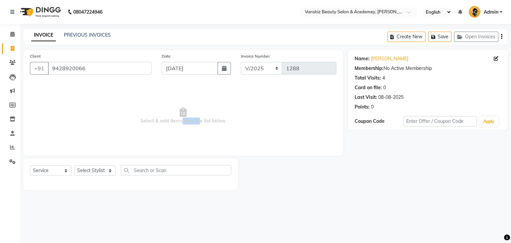
drag, startPoint x: 179, startPoint y: 144, endPoint x: 196, endPoint y: 125, distance: 26.4
click at [196, 125] on span "Select & add items from the list below" at bounding box center [183, 115] width 306 height 66
click at [60, 170] on select "Select Service Product Membership Package Voucher Prepaid Gift Card" at bounding box center [51, 170] width 42 height 10
select select "P"
click at [30, 166] on select "Select Service Product Membership Package Voucher Prepaid Gift Card" at bounding box center [51, 170] width 42 height 10
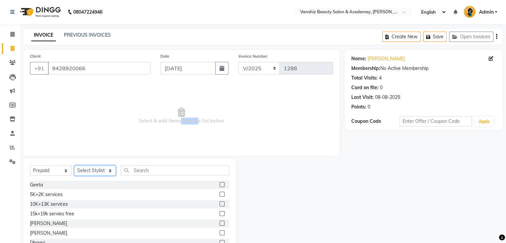
click at [85, 173] on select "Select Stylist [PERSON_NAME] [PERSON_NAME] [PERSON_NAME] kajal [PERSON_NAME] [P…" at bounding box center [95, 170] width 42 height 10
select select "70297"
click at [74, 166] on select "Select Stylist [PERSON_NAME] [PERSON_NAME] [PERSON_NAME] kajal [PERSON_NAME] [P…" at bounding box center [95, 170] width 42 height 10
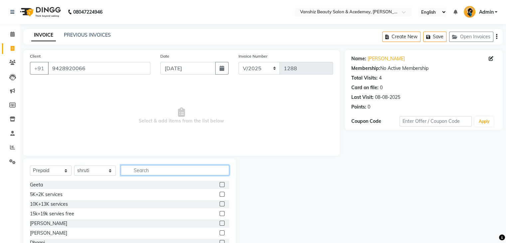
click at [141, 169] on input "text" at bounding box center [175, 170] width 108 height 10
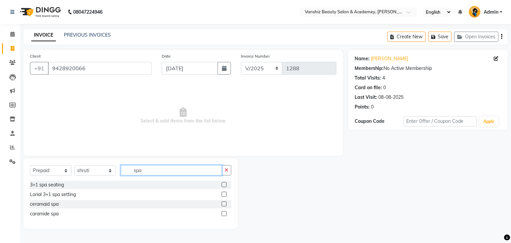
type input "spa"
click at [225, 183] on label at bounding box center [223, 184] width 5 height 5
click at [225, 183] on input "checkbox" at bounding box center [223, 185] width 4 height 4
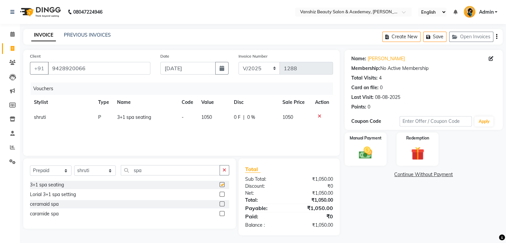
checkbox input "false"
click at [364, 144] on div "Manual Payment" at bounding box center [365, 149] width 44 height 34
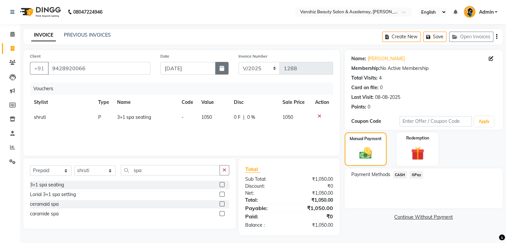
click at [221, 65] on button "button" at bounding box center [221, 68] width 13 height 13
select select "5"
select select "2025"
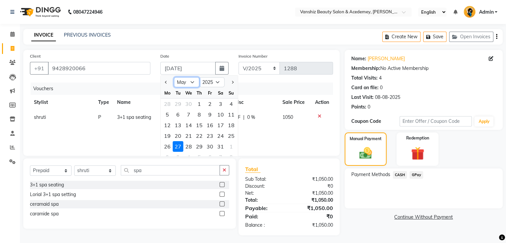
click at [192, 81] on select "Jan Feb Mar Apr May Jun [DATE] Aug Sep Oct Nov Dec" at bounding box center [186, 82] width 25 height 10
select select "4"
click at [174, 77] on select "Jan Feb Mar Apr May Jun [DATE] Aug Sep Oct Nov Dec" at bounding box center [186, 82] width 25 height 10
click at [229, 135] on div "27" at bounding box center [231, 135] width 11 height 11
type input "[DATE]"
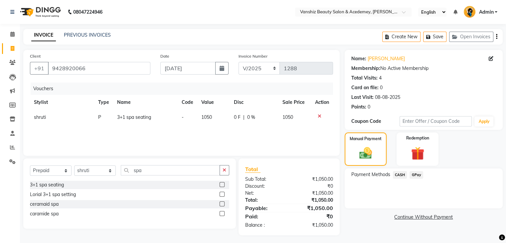
click at [401, 173] on span "CASH" at bounding box center [400, 175] width 14 height 8
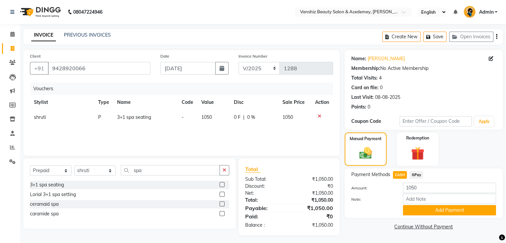
scroll to position [3, 0]
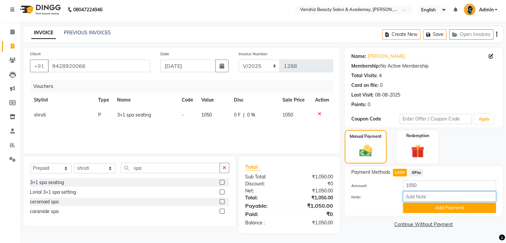
click at [431, 198] on input "Note:" at bounding box center [449, 196] width 93 height 10
type input "cash"
click at [431, 207] on button "Add Payment" at bounding box center [449, 207] width 93 height 10
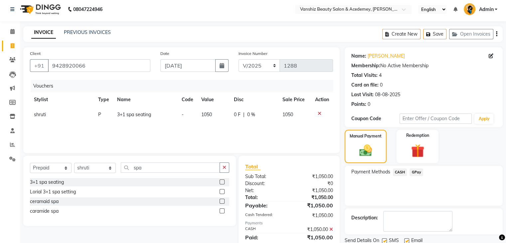
scroll to position [26, 0]
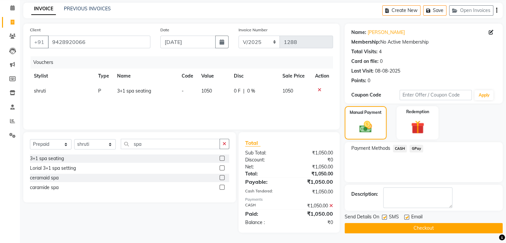
click at [408, 216] on label at bounding box center [406, 216] width 5 height 5
click at [408, 216] on input "checkbox" at bounding box center [406, 217] width 4 height 4
checkbox input "false"
click at [385, 216] on label at bounding box center [384, 216] width 5 height 5
click at [385, 216] on input "checkbox" at bounding box center [384, 217] width 4 height 4
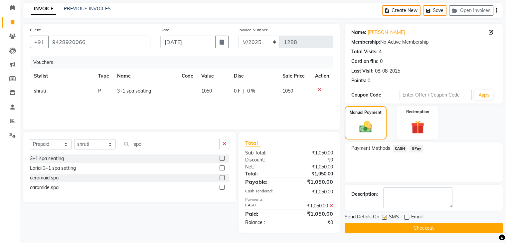
checkbox input "false"
click at [390, 228] on button "Checkout" at bounding box center [423, 228] width 158 height 10
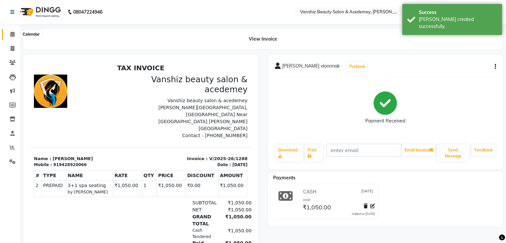
click at [12, 33] on icon at bounding box center [12, 34] width 4 height 5
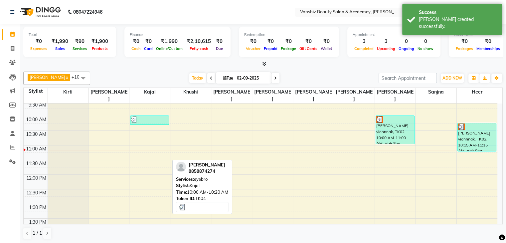
scroll to position [47, 0]
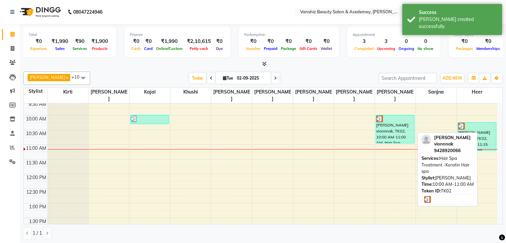
click at [390, 125] on div "[PERSON_NAME] vionnnak, TK02, 10:00 AM-11:00 AM, Hair Spa Treatment -Keratin Ha…" at bounding box center [395, 129] width 38 height 28
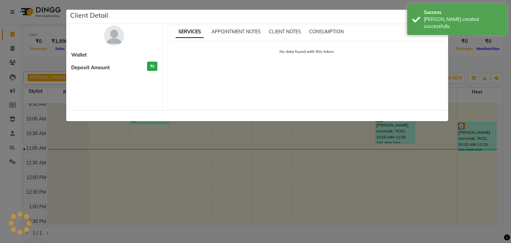
select select "3"
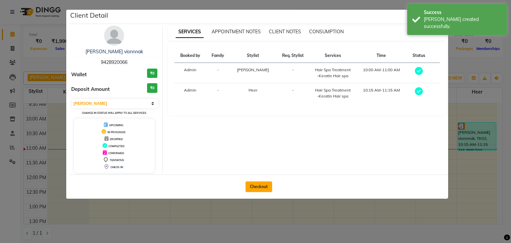
click at [258, 182] on button "Checkout" at bounding box center [258, 186] width 27 height 11
select select "service"
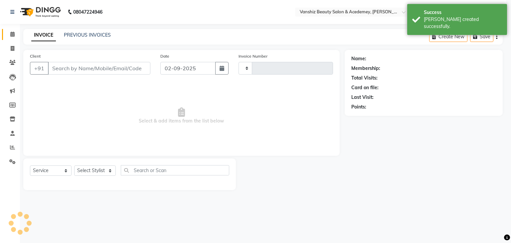
type input "1289"
select select "5403"
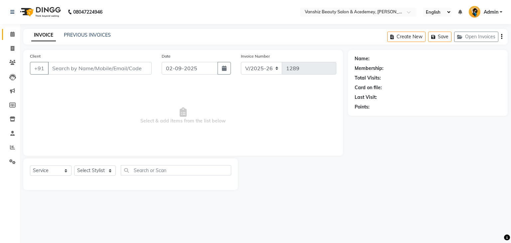
type input "9428920066"
select select "87766"
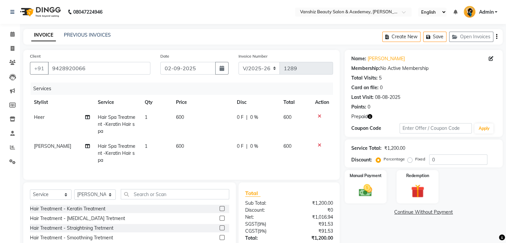
click at [318, 118] on icon at bounding box center [320, 116] width 4 height 5
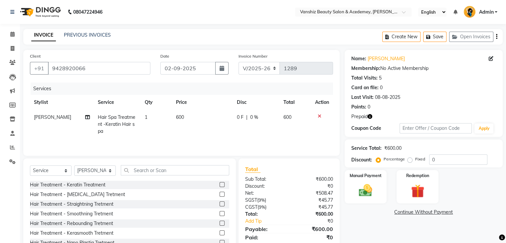
click at [179, 119] on span "600" at bounding box center [180, 117] width 8 height 6
select select "87766"
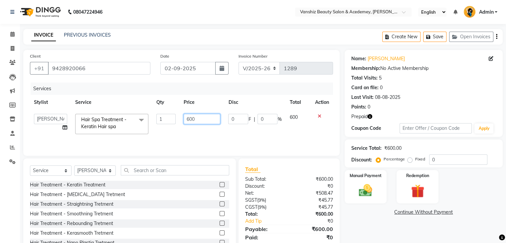
click at [196, 118] on input "600" at bounding box center [202, 119] width 37 height 10
type input "6"
type input "350"
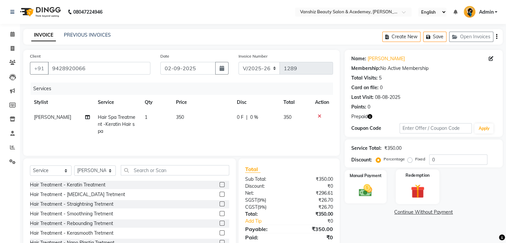
click at [416, 188] on img at bounding box center [417, 191] width 22 height 17
click at [399, 213] on span "Prepaid 1" at bounding box center [404, 213] width 22 height 8
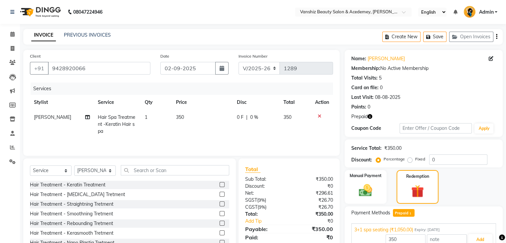
scroll to position [17, 0]
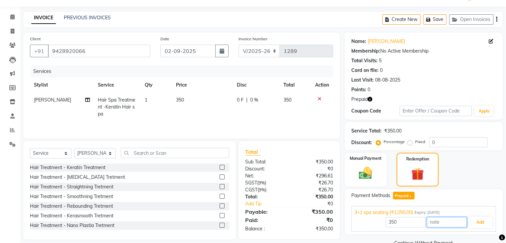
click at [434, 217] on input "text" at bounding box center [447, 222] width 40 height 10
type input "1"
type input "2nd time done"
click at [479, 223] on button "Add" at bounding box center [480, 221] width 24 height 11
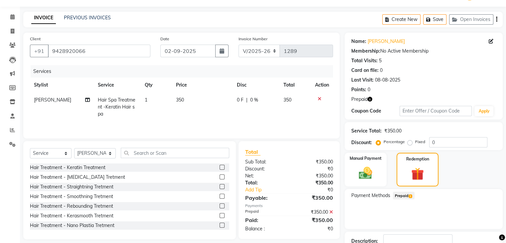
scroll to position [64, 0]
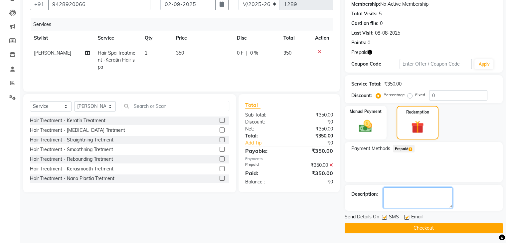
click at [414, 193] on textarea at bounding box center [417, 197] width 69 height 21
type textarea "2 time pending"
click at [406, 215] on label at bounding box center [406, 216] width 5 height 5
click at [406, 215] on input "checkbox" at bounding box center [406, 217] width 4 height 4
checkbox input "false"
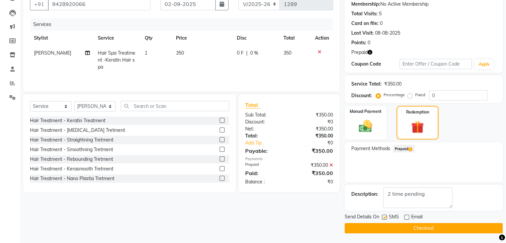
click at [404, 226] on button "Checkout" at bounding box center [423, 228] width 158 height 10
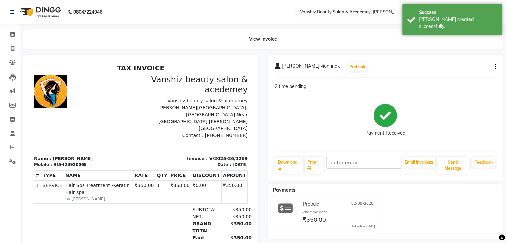
scroll to position [5, 0]
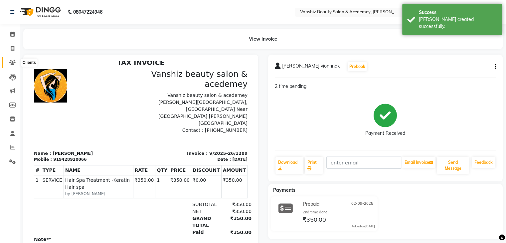
click at [12, 60] on icon at bounding box center [12, 62] width 6 height 5
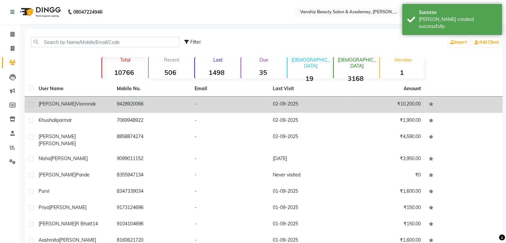
click at [76, 105] on span "vionnnak" at bounding box center [86, 104] width 20 height 6
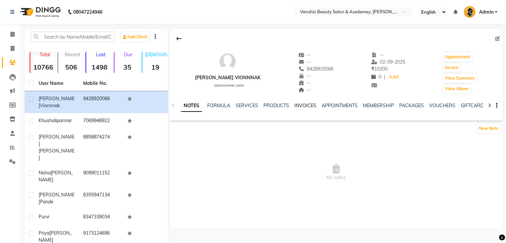
click at [299, 103] on link "INVOICES" at bounding box center [305, 105] width 22 height 6
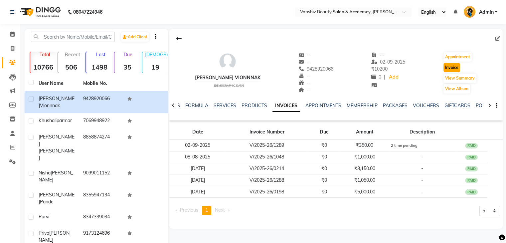
click at [453, 66] on button "Invoice" at bounding box center [451, 67] width 17 height 9
select select "service"
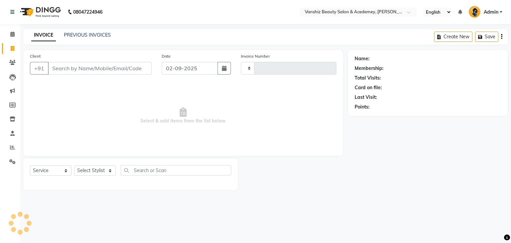
type input "1290"
select select "5403"
type input "9428920066"
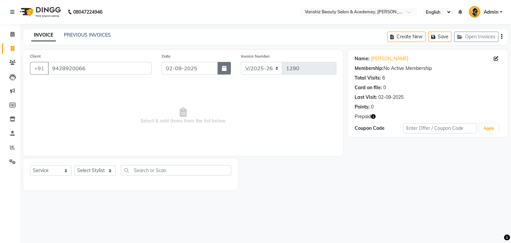
click at [225, 67] on icon "button" at bounding box center [224, 67] width 5 height 5
select select "9"
select select "2025"
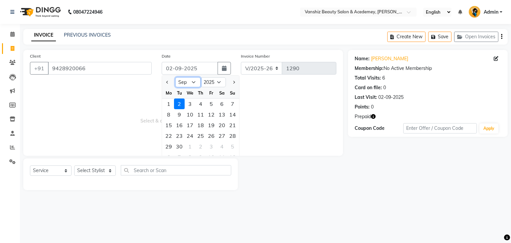
click at [193, 81] on select "Jan Feb Mar Apr May Jun [DATE] Aug Sep Oct Nov Dec" at bounding box center [187, 82] width 25 height 10
select select "6"
click at [175, 77] on select "Jan Feb Mar Apr May Jun [DATE] Aug Sep Oct Nov Dec" at bounding box center [187, 82] width 25 height 10
click at [166, 145] on div "23" at bounding box center [168, 146] width 11 height 11
type input "[DATE]"
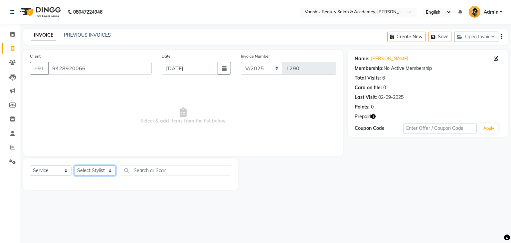
click at [95, 171] on select "Select Stylist [PERSON_NAME] [PERSON_NAME] [PERSON_NAME] kajal [PERSON_NAME] [P…" at bounding box center [95, 170] width 42 height 10
select select "59477"
click at [74, 166] on select "Select Stylist [PERSON_NAME] [PERSON_NAME] [PERSON_NAME] kajal [PERSON_NAME] [P…" at bounding box center [95, 170] width 42 height 10
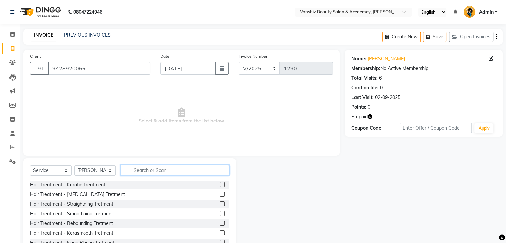
click at [138, 166] on input "text" at bounding box center [175, 170] width 108 height 10
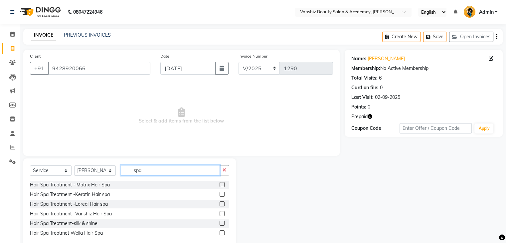
type input "spa"
click at [222, 193] on label at bounding box center [221, 194] width 5 height 5
click at [222, 193] on input "checkbox" at bounding box center [221, 194] width 4 height 4
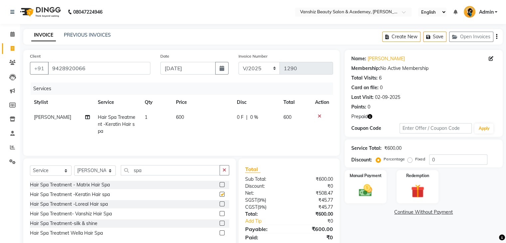
checkbox input "false"
click at [180, 119] on span "600" at bounding box center [180, 117] width 8 height 6
select select "59477"
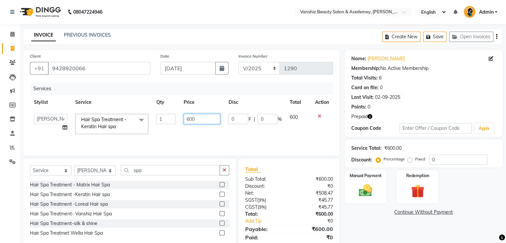
click at [204, 120] on input "600" at bounding box center [202, 119] width 37 height 10
type input "6"
type input "350"
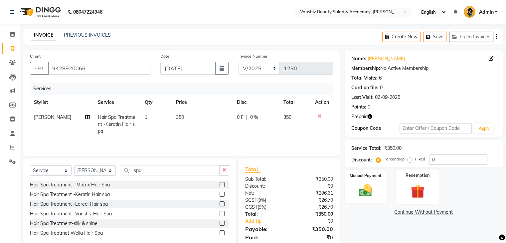
click at [426, 185] on img at bounding box center [417, 191] width 22 height 17
click at [397, 213] on span "Prepaid 1" at bounding box center [404, 213] width 22 height 8
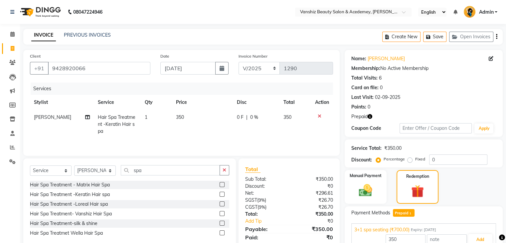
scroll to position [32, 0]
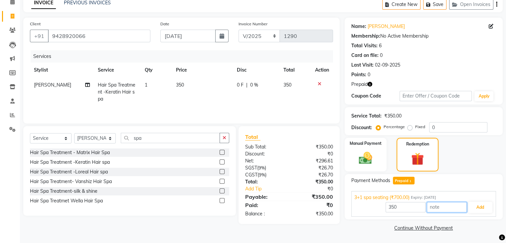
click at [439, 207] on input "text" at bounding box center [447, 207] width 40 height 10
type input "1st time done"
click at [477, 207] on button "Add" at bounding box center [480, 206] width 24 height 11
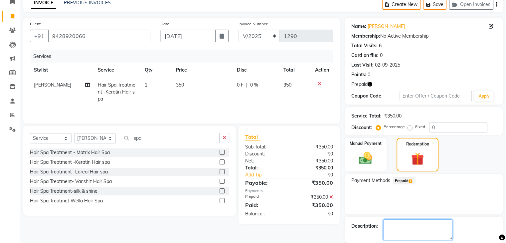
click at [424, 225] on textarea at bounding box center [417, 229] width 69 height 21
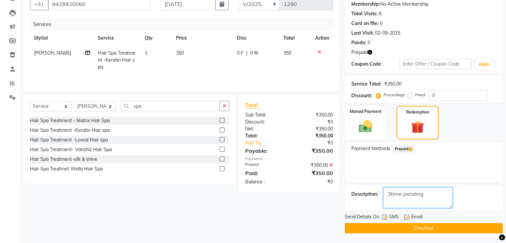
type textarea "3time pending"
click at [406, 218] on label at bounding box center [406, 216] width 5 height 5
click at [406, 218] on input "checkbox" at bounding box center [406, 217] width 4 height 4
checkbox input "false"
click at [385, 218] on label at bounding box center [384, 216] width 5 height 5
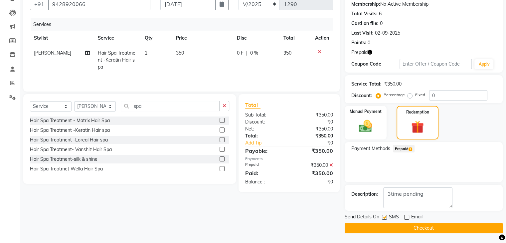
click at [385, 218] on input "checkbox" at bounding box center [384, 217] width 4 height 4
checkbox input "false"
click at [389, 226] on button "Checkout" at bounding box center [423, 228] width 158 height 10
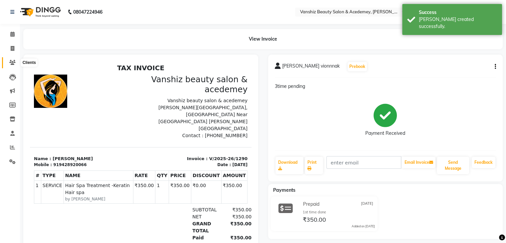
click at [11, 62] on icon at bounding box center [12, 62] width 6 height 5
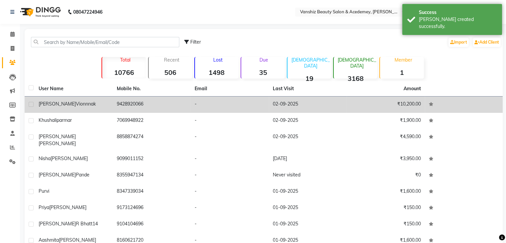
click at [129, 99] on td "9428920066" at bounding box center [152, 104] width 78 height 16
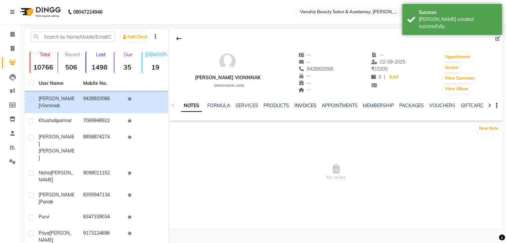
click at [309, 103] on link "INVOICES" at bounding box center [305, 105] width 22 height 6
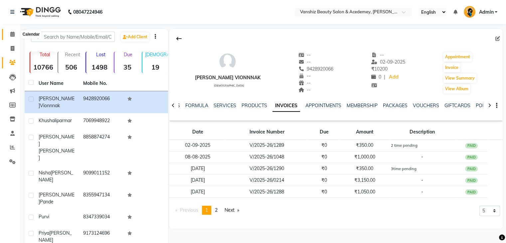
click at [12, 35] on icon at bounding box center [12, 34] width 4 height 5
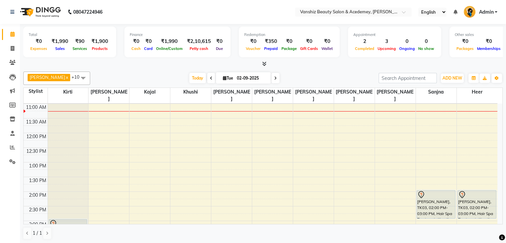
scroll to position [87, 0]
click at [16, 159] on span at bounding box center [13, 162] width 12 height 8
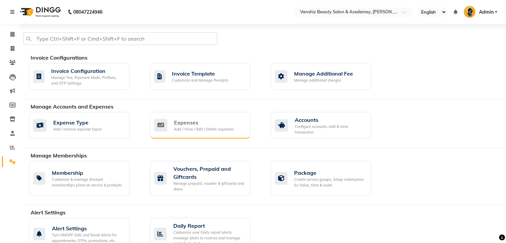
click at [189, 120] on div "Expenses" at bounding box center [204, 122] width 60 height 8
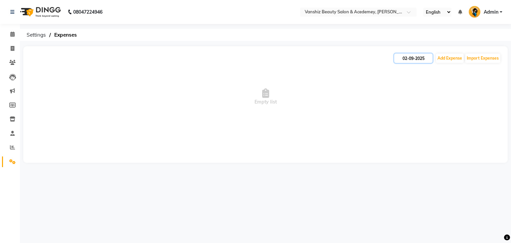
click at [418, 60] on input "02-09-2025" at bounding box center [413, 58] width 38 height 9
select select "9"
select select "2025"
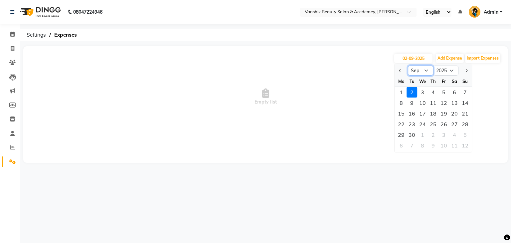
click at [419, 71] on select "Jan Feb Mar Apr May Jun [DATE] Aug Sep Oct Nov Dec" at bounding box center [420, 70] width 25 height 10
select select "8"
click at [408, 65] on select "Jan Feb Mar Apr May Jun [DATE] Aug Sep Oct Nov Dec" at bounding box center [420, 70] width 25 height 10
click at [469, 132] on div "31" at bounding box center [464, 134] width 11 height 11
type input "31-08-2025"
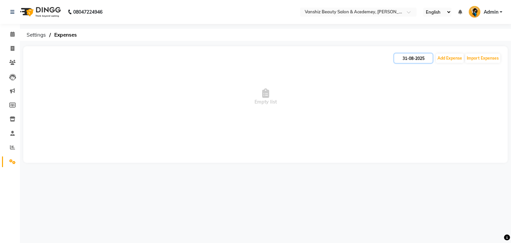
click at [405, 61] on input "31-08-2025" at bounding box center [413, 58] width 38 height 9
select select "8"
select select "2025"
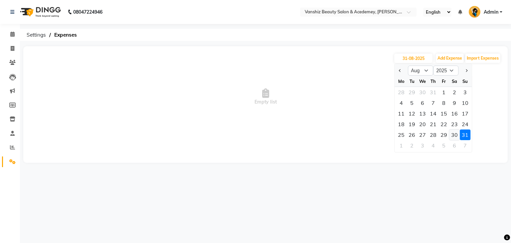
click at [456, 135] on div "30" at bounding box center [454, 134] width 11 height 11
type input "30-08-2025"
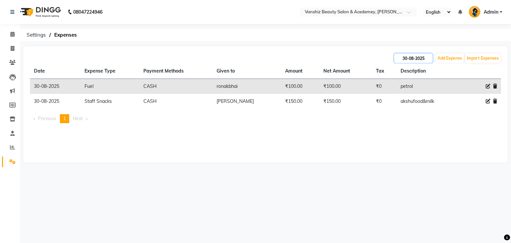
click at [417, 57] on input "30-08-2025" at bounding box center [413, 58] width 38 height 9
select select "8"
select select "2025"
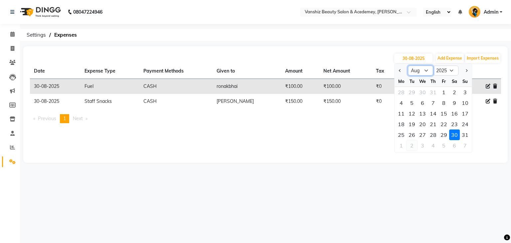
drag, startPoint x: 415, startPoint y: 66, endPoint x: 416, endPoint y: 148, distance: 82.1
click at [416, 148] on ngb-datepicker "Jan Feb Mar Apr May Jun [DATE] Aug Sep Oct Nov [DATE] 2016 2017 2018 2019 2020 …" at bounding box center [433, 108] width 78 height 89
select select "9"
click at [408, 65] on select "Jan Feb Mar Apr May Jun [DATE] Aug Sep Oct Nov Dec" at bounding box center [420, 70] width 25 height 10
click at [400, 90] on div "1" at bounding box center [401, 92] width 11 height 11
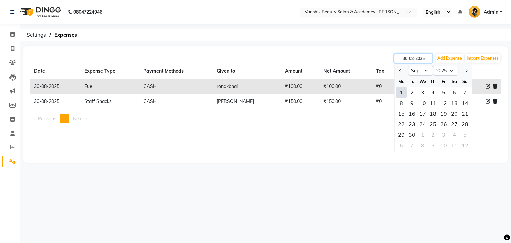
type input "01-09-2025"
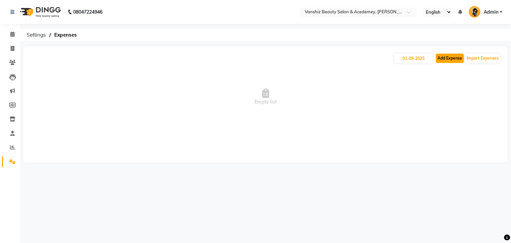
click at [448, 60] on button "Add Expense" at bounding box center [450, 58] width 28 height 9
select select "1"
select select "4331"
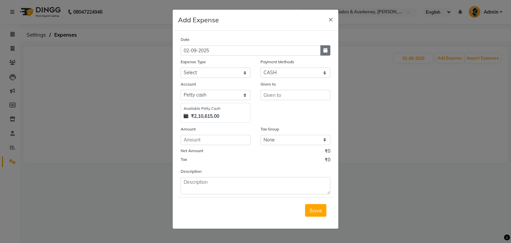
click at [323, 48] on button "button" at bounding box center [325, 50] width 10 height 10
select select "9"
select select "2025"
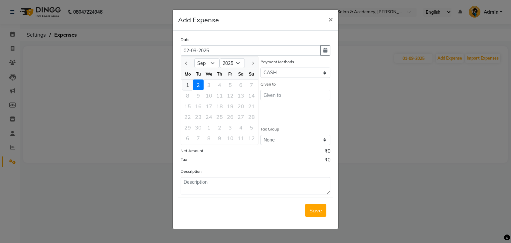
click at [188, 84] on div "1" at bounding box center [187, 84] width 11 height 11
type input "01-09-2025"
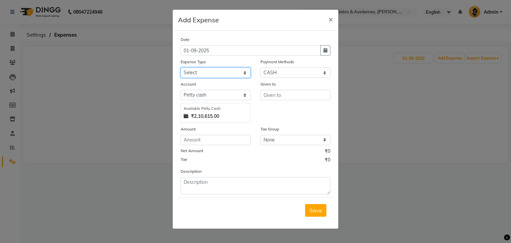
click at [217, 72] on select "Select Advance Salary Bank charges Car maintenance Cash transfer to bank Cash t…" at bounding box center [216, 72] width 70 height 10
select select "12"
click at [181, 68] on select "Select Advance Salary Bank charges Car maintenance Cash transfer to bank Cash t…" at bounding box center [216, 72] width 70 height 10
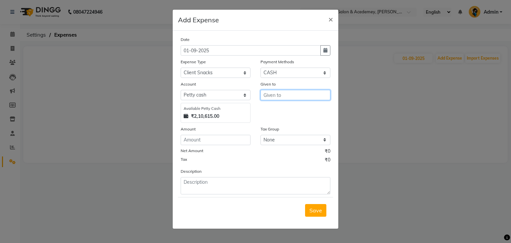
click at [279, 99] on input "text" at bounding box center [295, 95] width 70 height 10
click at [282, 109] on ngb-highlight "Stu ati" at bounding box center [276, 109] width 15 height 7
type input "Stuati"
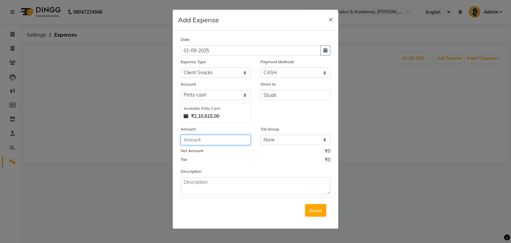
click at [207, 142] on input "number" at bounding box center [216, 140] width 70 height 10
type input "221"
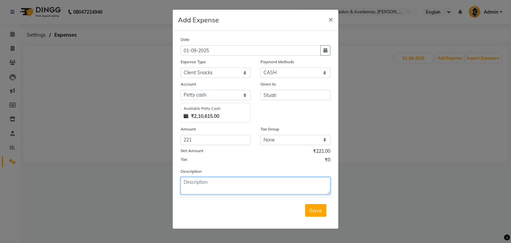
click at [240, 188] on textarea at bounding box center [256, 185] width 150 height 17
type textarea "mam food"
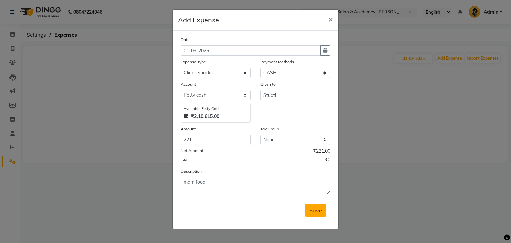
click at [313, 209] on span "Save" at bounding box center [315, 210] width 13 height 7
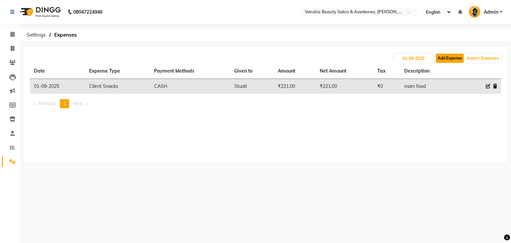
click at [441, 55] on button "Add Expense" at bounding box center [450, 58] width 28 height 9
select select "1"
select select "4331"
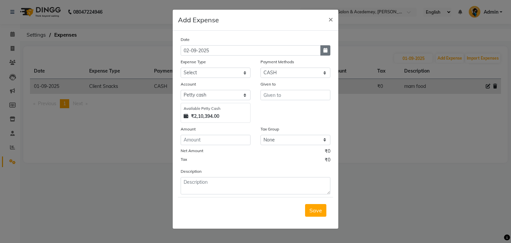
click at [328, 51] on button "button" at bounding box center [325, 50] width 10 height 10
select select "9"
select select "2025"
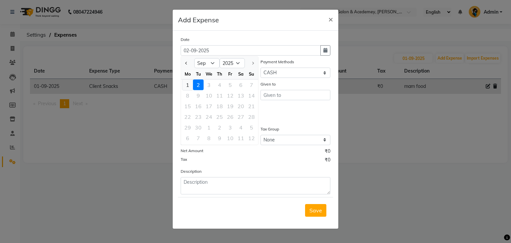
click at [187, 86] on div "1" at bounding box center [187, 84] width 11 height 11
type input "01-09-2025"
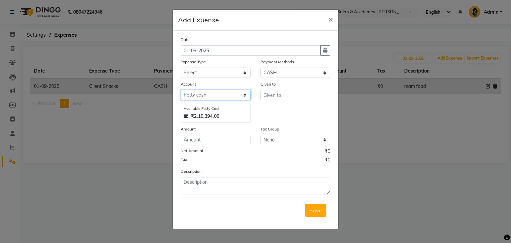
click at [233, 93] on select "Select [PERSON_NAME] cash Default account" at bounding box center [216, 95] width 70 height 10
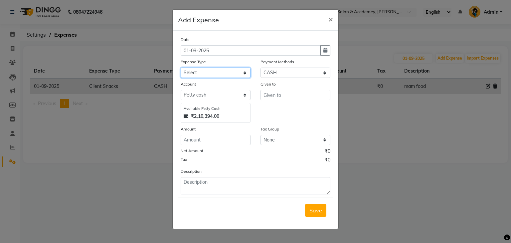
click at [232, 72] on select "Select Advance Salary Bank charges Car maintenance Cash transfer to bank Cash t…" at bounding box center [216, 72] width 70 height 10
select select "12"
click at [181, 68] on select "Select Advance Salary Bank charges Car maintenance Cash transfer to bank Cash t…" at bounding box center [216, 72] width 70 height 10
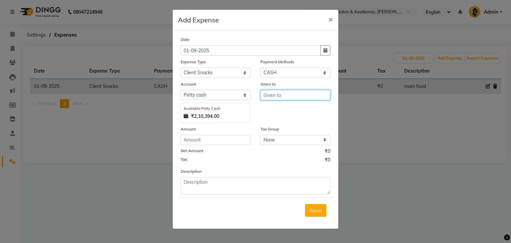
click at [276, 93] on input "text" at bounding box center [295, 95] width 70 height 10
click at [283, 97] on input "60" at bounding box center [295, 95] width 70 height 10
type input "6"
click at [283, 97] on input "[PERSON_NAME]" at bounding box center [295, 95] width 70 height 10
type input "ronakbhai"
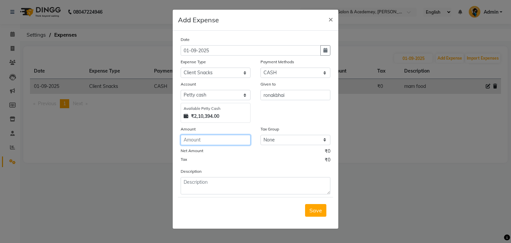
click at [234, 144] on input "number" at bounding box center [216, 140] width 70 height 10
type input "60"
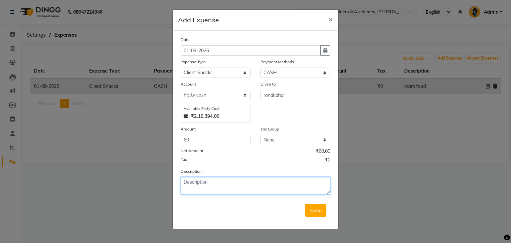
click at [252, 184] on textarea at bounding box center [256, 185] width 150 height 17
type textarea "akshufood"
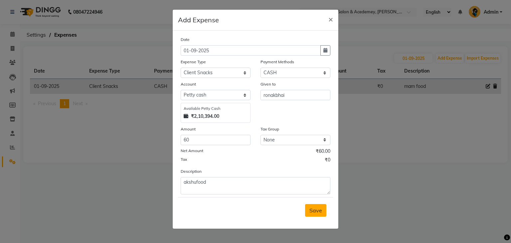
click at [321, 212] on span "Save" at bounding box center [315, 210] width 13 height 7
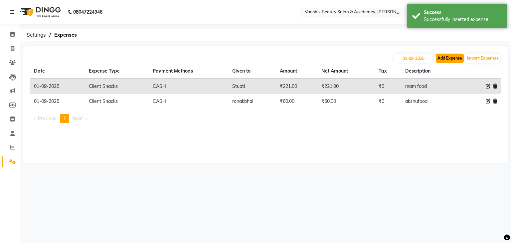
click at [456, 58] on button "Add Expense" at bounding box center [450, 58] width 28 height 9
select select "1"
select select "4331"
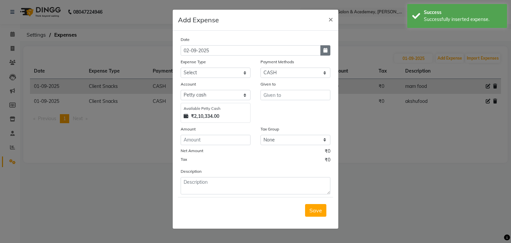
click at [324, 51] on icon "button" at bounding box center [325, 50] width 4 height 5
select select "9"
select select "2025"
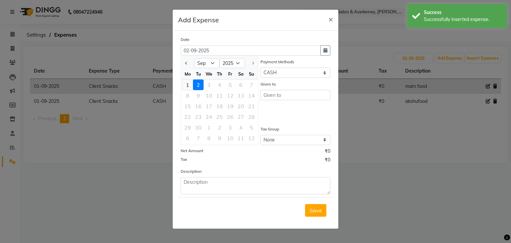
click at [188, 83] on div "1" at bounding box center [187, 84] width 11 height 11
type input "01-09-2025"
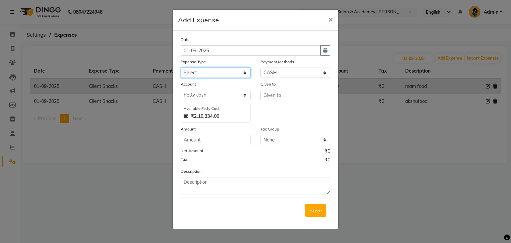
click at [237, 73] on select "Select Advance Salary Bank charges Car maintenance Cash transfer to bank Cash t…" at bounding box center [216, 72] width 70 height 10
select select "12"
click at [181, 68] on select "Select Advance Salary Bank charges Car maintenance Cash transfer to bank Cash t…" at bounding box center [216, 72] width 70 height 10
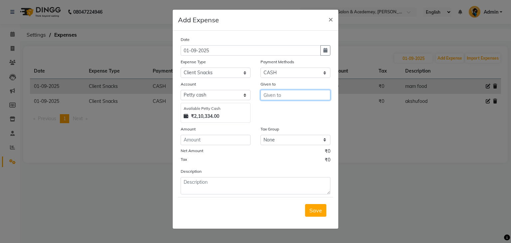
click at [282, 97] on input "text" at bounding box center [295, 95] width 70 height 10
click at [280, 107] on ngb-highlight "Sne ha" at bounding box center [277, 109] width 16 height 7
type input "Sneha"
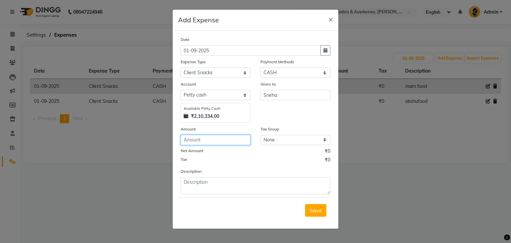
click at [214, 140] on input "number" at bounding box center [216, 140] width 70 height 10
type input "50"
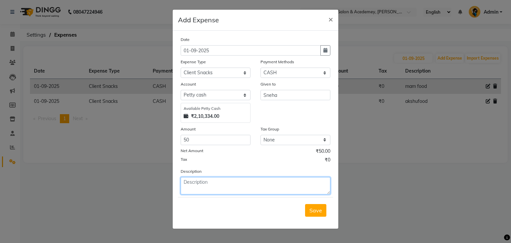
click at [245, 190] on textarea at bounding box center [256, 185] width 150 height 17
type textarea "[PERSON_NAME]"
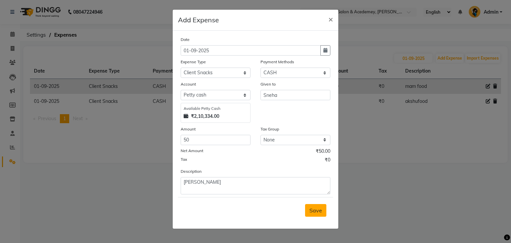
click at [319, 210] on span "Save" at bounding box center [315, 210] width 13 height 7
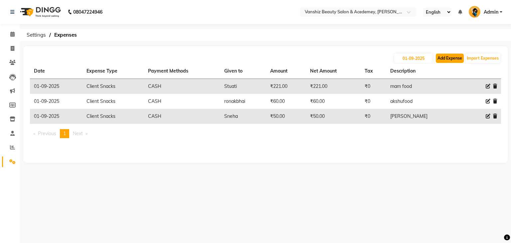
click at [445, 58] on button "Add Expense" at bounding box center [450, 58] width 28 height 9
select select "1"
select select "4331"
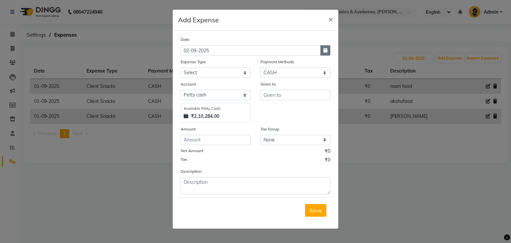
click at [326, 50] on icon "button" at bounding box center [325, 50] width 4 height 5
select select "9"
select select "2025"
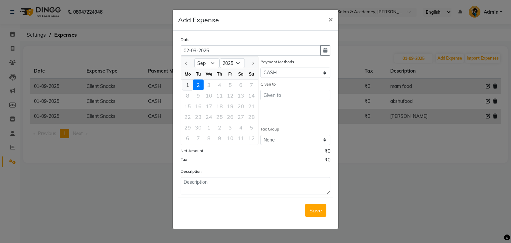
click at [187, 84] on div "1" at bounding box center [187, 84] width 11 height 11
type input "01-09-2025"
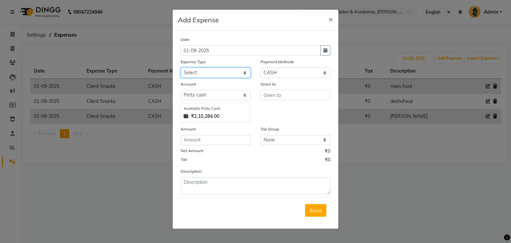
click at [231, 73] on select "Select Advance Salary Bank charges Car maintenance Cash transfer to bank Cash t…" at bounding box center [216, 72] width 70 height 10
click at [181, 68] on select "Select Advance Salary Bank charges Car maintenance Cash transfer to bank Cash t…" at bounding box center [216, 72] width 70 height 10
click at [237, 71] on select "Select Advance Salary Bank charges Car maintenance Cash transfer to bank Cash t…" at bounding box center [216, 72] width 70 height 10
select select "12"
click at [181, 68] on select "Select Advance Salary Bank charges Car maintenance Cash transfer to bank Cash t…" at bounding box center [216, 72] width 70 height 10
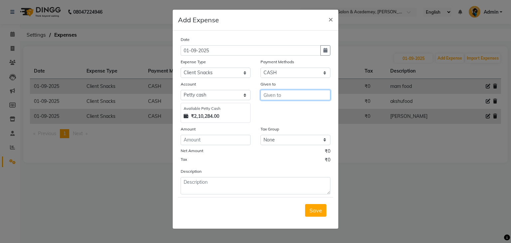
click at [283, 98] on input "text" at bounding box center [295, 95] width 70 height 10
click at [278, 113] on span "khus" at bounding box center [275, 109] width 12 height 7
type input "khushi"
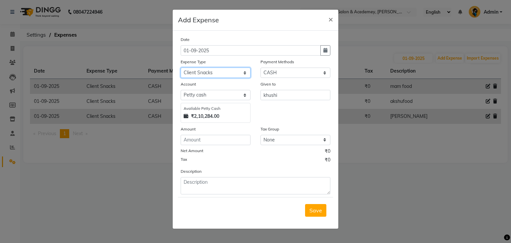
click at [231, 71] on select "Select Advance Salary Bank charges Car maintenance Cash transfer to bank Cash t…" at bounding box center [216, 72] width 70 height 10
click at [181, 68] on select "Select Advance Salary Bank charges Car maintenance Cash transfer to bank Cash t…" at bounding box center [216, 72] width 70 height 10
click at [231, 75] on select "Select Advance Salary Bank charges Car maintenance Cash transfer to bank Cash t…" at bounding box center [216, 72] width 70 height 10
select select "26"
click at [181, 68] on select "Select Advance Salary Bank charges Car maintenance Cash transfer to bank Cash t…" at bounding box center [216, 72] width 70 height 10
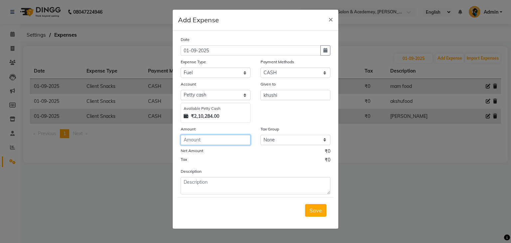
click at [223, 137] on input "number" at bounding box center [216, 140] width 70 height 10
type input "300"
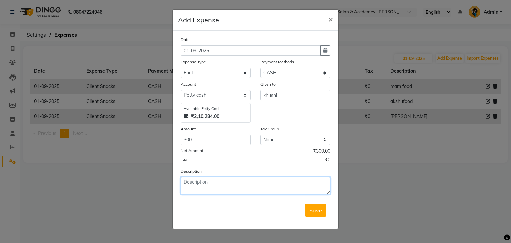
click at [234, 189] on textarea at bounding box center [256, 185] width 150 height 17
type textarea "petrol"
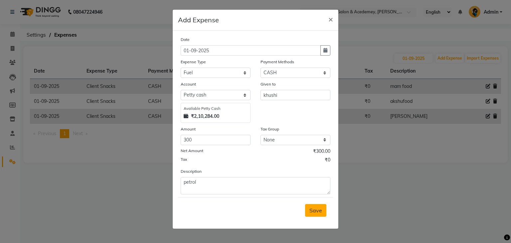
click at [308, 208] on button "Save" at bounding box center [315, 210] width 21 height 13
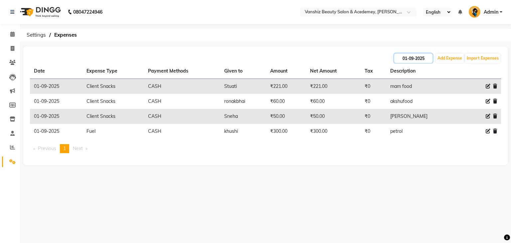
click at [419, 60] on input "01-09-2025" at bounding box center [413, 58] width 38 height 9
select select "9"
select select "2025"
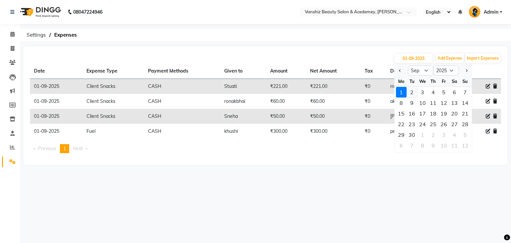
click at [411, 91] on div "2" at bounding box center [411, 92] width 11 height 11
type input "02-09-2025"
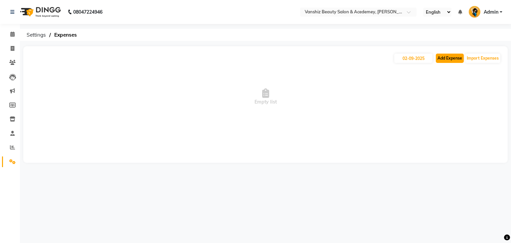
click at [448, 59] on button "Add Expense" at bounding box center [450, 58] width 28 height 9
select select "1"
select select "4331"
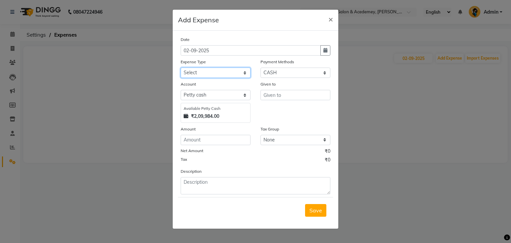
click at [241, 75] on select "Select Advance Salary Bank charges Car maintenance Cash transfer to bank Cash t…" at bounding box center [216, 72] width 70 height 10
select select "2"
click at [181, 68] on select "Select Advance Salary Bank charges Car maintenance Cash transfer to bank Cash t…" at bounding box center [216, 72] width 70 height 10
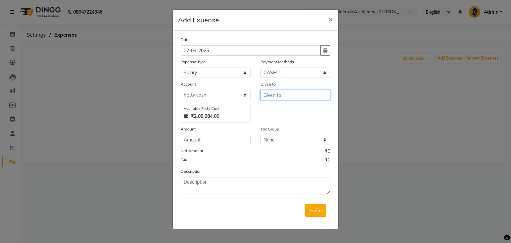
click at [278, 94] on input "text" at bounding box center [295, 95] width 70 height 10
type input "200"
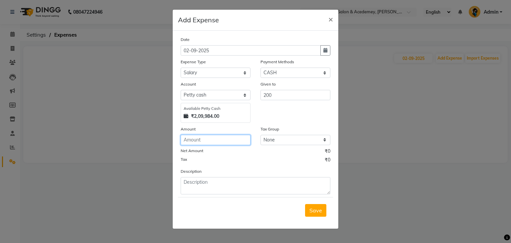
click at [235, 143] on input "number" at bounding box center [216, 140] width 70 height 10
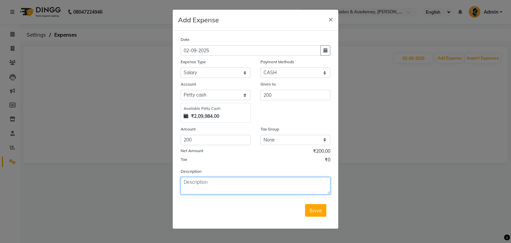
click at [264, 186] on textarea at bounding box center [256, 185] width 150 height 17
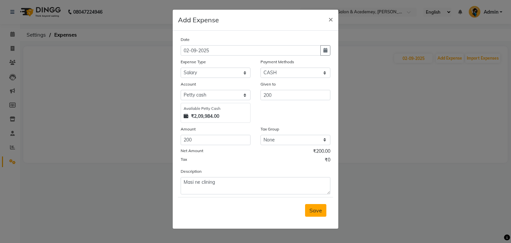
click at [317, 210] on span "Save" at bounding box center [315, 210] width 13 height 7
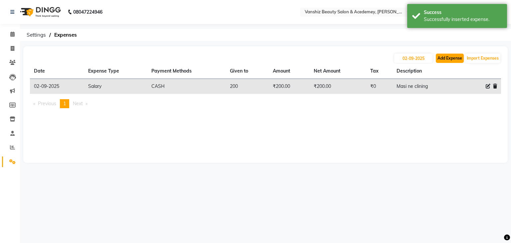
click at [440, 60] on button "Add Expense" at bounding box center [450, 58] width 28 height 9
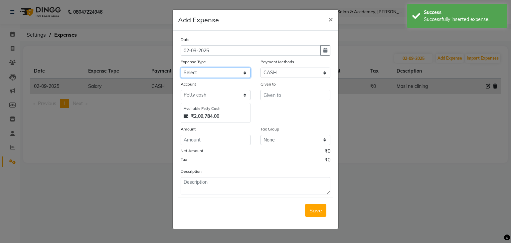
click at [232, 74] on select "Select Advance Salary Bank charges Car maintenance Cash transfer to bank Cash t…" at bounding box center [216, 72] width 70 height 10
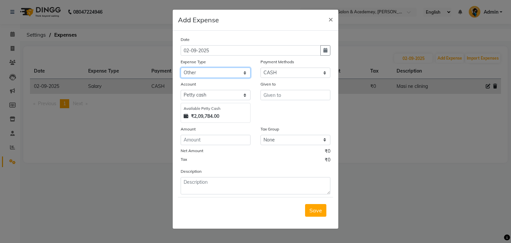
click at [181, 68] on select "Select Advance Salary Bank charges Car maintenance Cash transfer to bank Cash t…" at bounding box center [216, 72] width 70 height 10
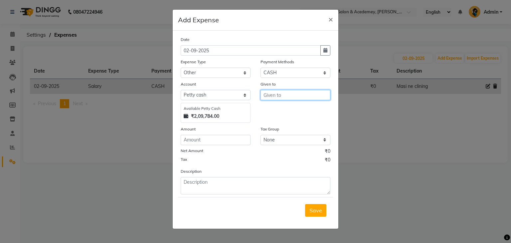
click at [281, 98] on input "text" at bounding box center [295, 95] width 70 height 10
click at [283, 108] on ngb-highlight "[PERSON_NAME]" at bounding box center [277, 109] width 16 height 7
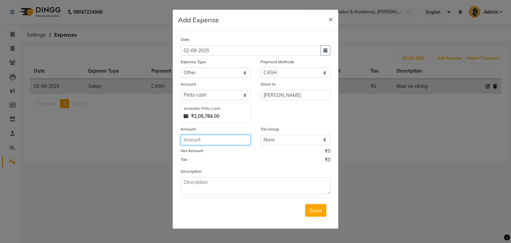
click at [233, 145] on input "number" at bounding box center [216, 140] width 70 height 10
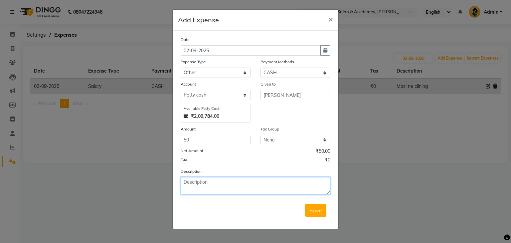
click at [245, 185] on textarea at bounding box center [256, 185] width 150 height 17
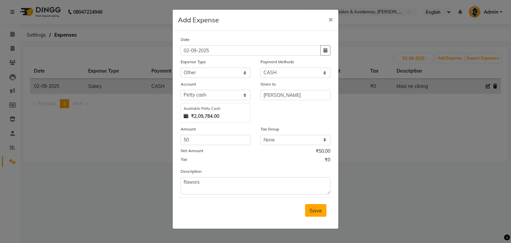
click at [312, 208] on span "Save" at bounding box center [315, 210] width 13 height 7
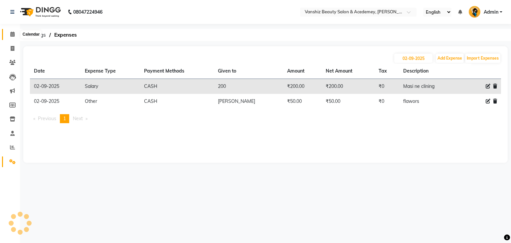
click at [10, 34] on icon at bounding box center [12, 34] width 4 height 5
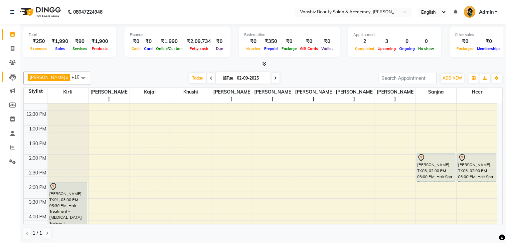
scroll to position [60, 0]
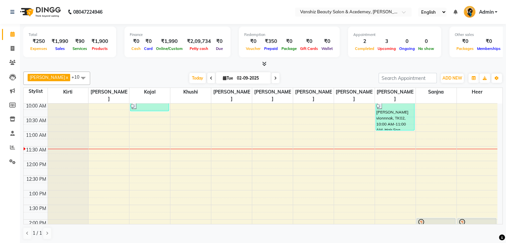
click at [221, 75] on span "Tue" at bounding box center [228, 77] width 14 height 5
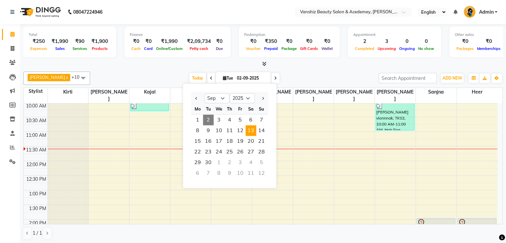
click at [250, 130] on span "13" at bounding box center [250, 130] width 11 height 11
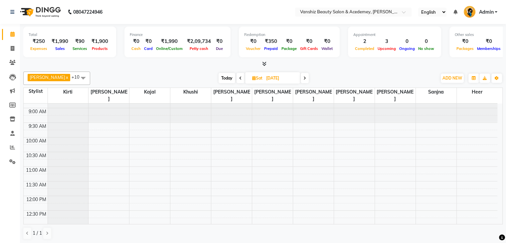
scroll to position [0, 0]
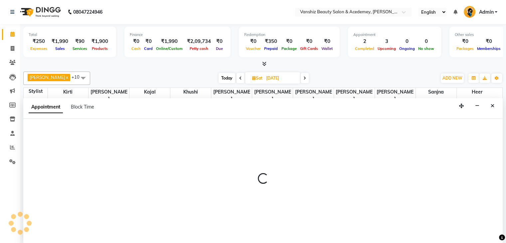
scroll to position [0, 0]
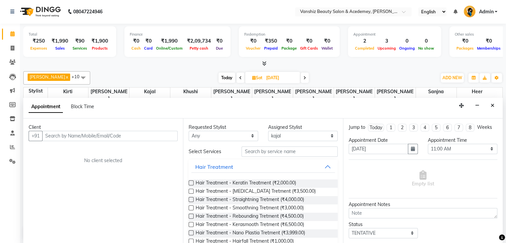
click at [60, 135] on input "text" at bounding box center [109, 136] width 135 height 10
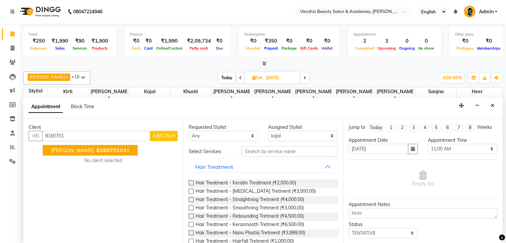
click at [77, 149] on span "[PERSON_NAME]" at bounding box center [72, 150] width 43 height 7
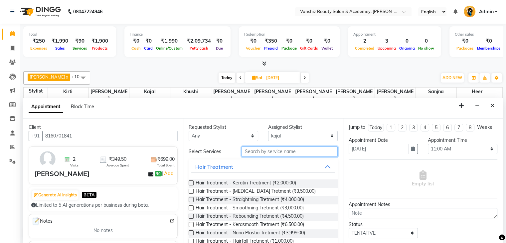
click at [264, 152] on input "text" at bounding box center [289, 151] width 96 height 10
drag, startPoint x: 264, startPoint y: 152, endPoint x: 249, endPoint y: -29, distance: 180.8
click at [249, 0] on html "08047224946 Select Location × Vanshiz Beauty Salon & Acedemey, [PERSON_NAME] Pl…" at bounding box center [253, 121] width 506 height 243
click at [191, 191] on label at bounding box center [191, 191] width 5 height 5
click at [191, 191] on input "checkbox" at bounding box center [191, 192] width 4 height 4
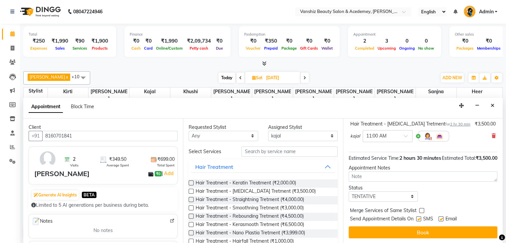
scroll to position [50, 0]
click at [442, 216] on label at bounding box center [440, 218] width 5 height 5
click at [442, 217] on input "checkbox" at bounding box center [440, 219] width 4 height 4
click at [419, 217] on label at bounding box center [418, 218] width 5 height 5
click at [419, 217] on input "checkbox" at bounding box center [418, 219] width 4 height 4
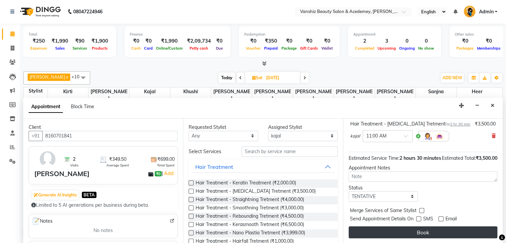
click at [421, 228] on button "Book" at bounding box center [422, 232] width 149 height 12
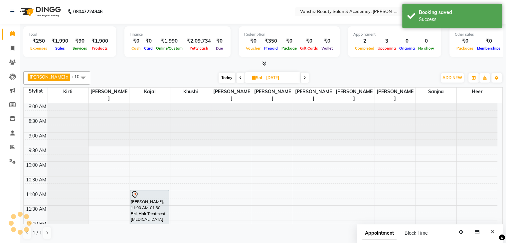
scroll to position [0, 0]
click at [220, 76] on span "Today" at bounding box center [226, 78] width 17 height 10
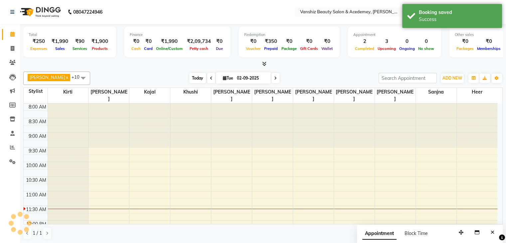
scroll to position [87, 0]
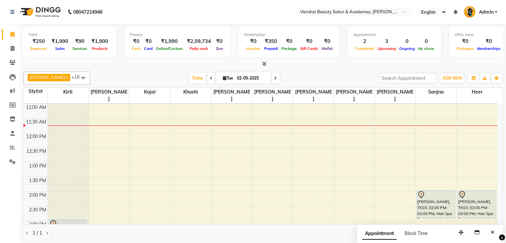
click at [223, 78] on icon at bounding box center [225, 78] width 4 height 4
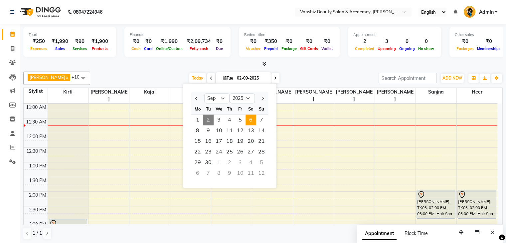
click at [249, 120] on span "6" at bounding box center [250, 119] width 11 height 11
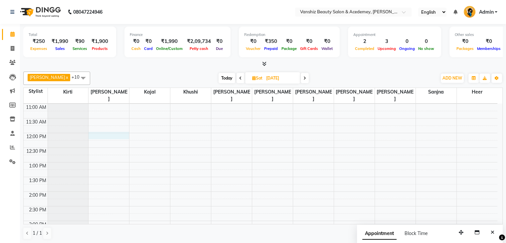
click at [100, 125] on div "8:00 AM 8:30 AM 9:00 AM 9:30 AM 10:00 AM 10:30 AM 11:00 AM 11:30 AM 12:00 PM 12…" at bounding box center [260, 206] width 473 height 380
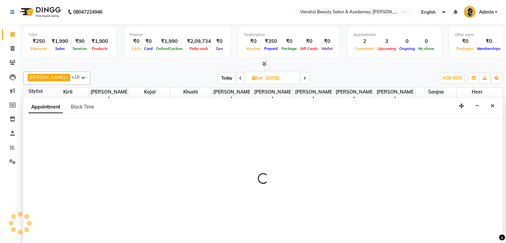
scroll to position [0, 0]
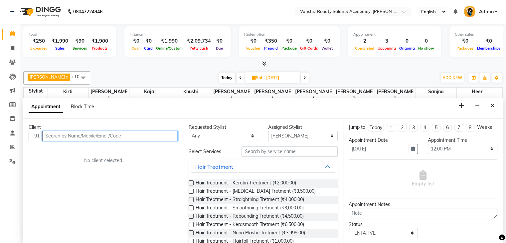
click at [106, 132] on input "text" at bounding box center [109, 136] width 135 height 10
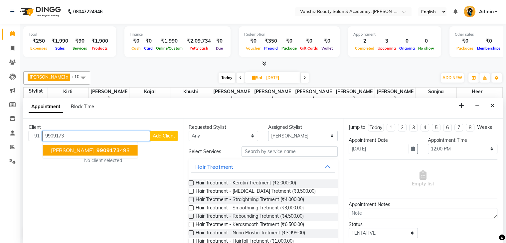
click at [99, 150] on span "9909173" at bounding box center [107, 150] width 23 height 7
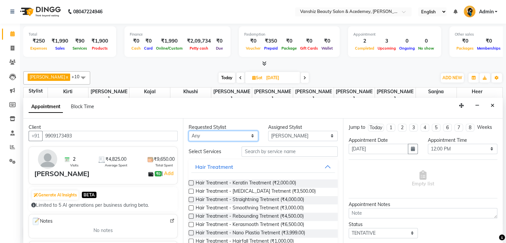
click at [215, 136] on select "Any [PERSON_NAME] [PERSON_NAME] [PERSON_NAME] kajal [PERSON_NAME] [PERSON_NAME]…" at bounding box center [223, 136] width 69 height 10
click at [189, 131] on select "Any [PERSON_NAME] [PERSON_NAME] [PERSON_NAME] kajal [PERSON_NAME] [PERSON_NAME]…" at bounding box center [223, 136] width 69 height 10
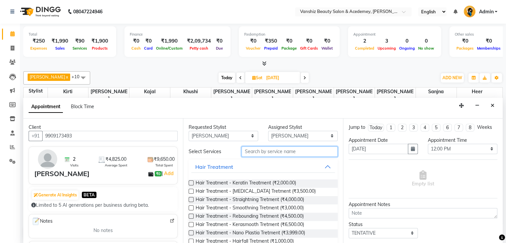
click at [248, 149] on input "text" at bounding box center [289, 151] width 96 height 10
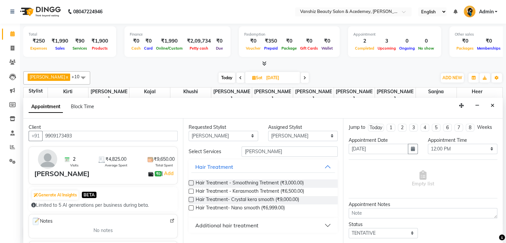
click at [192, 180] on label at bounding box center [191, 182] width 5 height 5
click at [192, 181] on input "checkbox" at bounding box center [191, 183] width 4 height 4
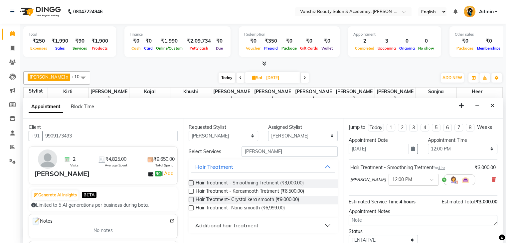
scroll to position [43, 0]
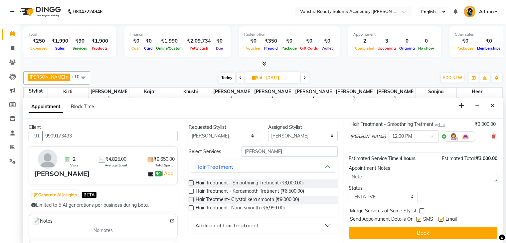
click at [417, 221] on div at bounding box center [418, 220] width 4 height 7
click at [418, 217] on label at bounding box center [418, 218] width 5 height 5
click at [418, 217] on input "checkbox" at bounding box center [418, 219] width 4 height 4
click at [441, 216] on label at bounding box center [440, 218] width 5 height 5
click at [441, 217] on input "checkbox" at bounding box center [440, 219] width 4 height 4
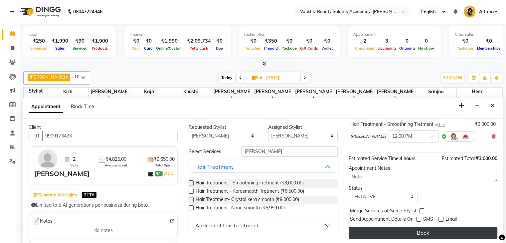
click at [423, 232] on button "Book" at bounding box center [422, 232] width 149 height 12
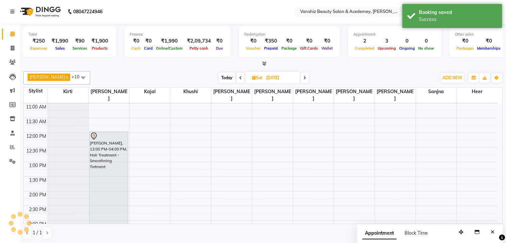
scroll to position [0, 0]
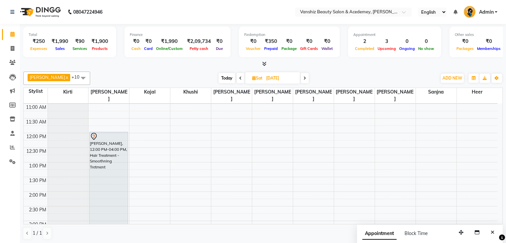
click at [239, 76] on icon at bounding box center [240, 78] width 3 height 4
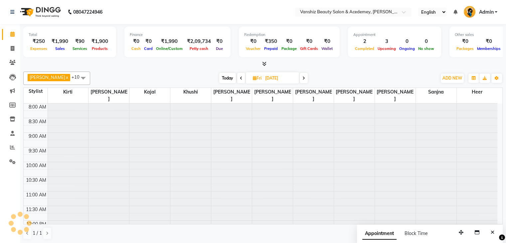
scroll to position [87, 0]
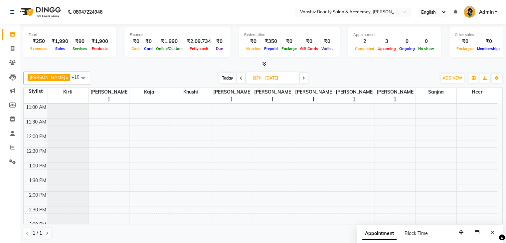
click at [251, 78] on span "Fri" at bounding box center [257, 77] width 12 height 5
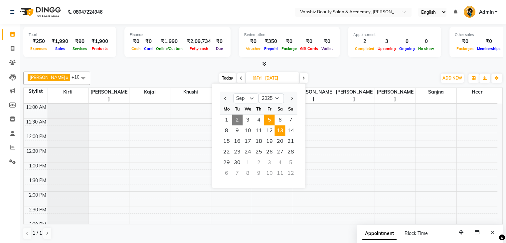
click at [283, 132] on span "13" at bounding box center [279, 130] width 11 height 11
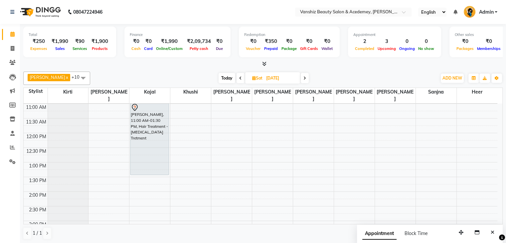
click at [250, 79] on span "Sat" at bounding box center [257, 77] width 14 height 5
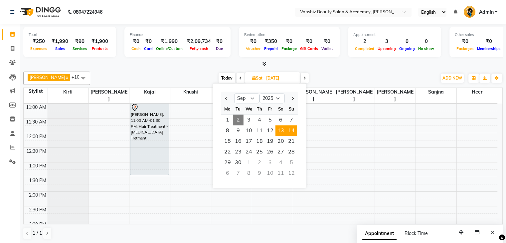
click at [293, 131] on span "14" at bounding box center [291, 130] width 11 height 11
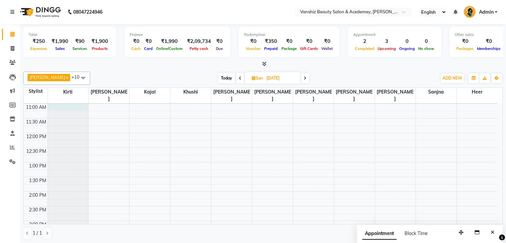
click at [69, 16] on div at bounding box center [68, 16] width 41 height 0
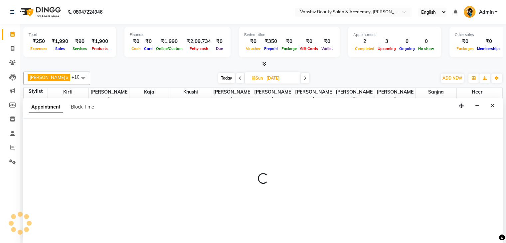
scroll to position [0, 0]
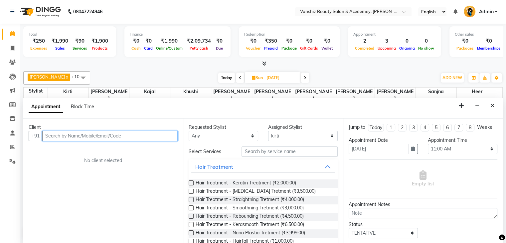
click at [86, 133] on input "text" at bounding box center [109, 136] width 135 height 10
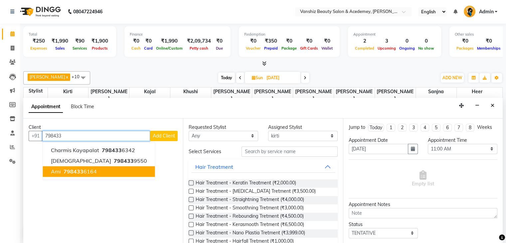
click at [97, 173] on button "ami 798433 6164" at bounding box center [99, 171] width 112 height 11
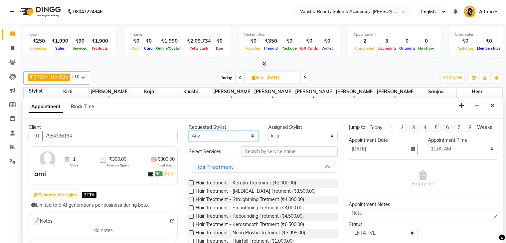
click at [203, 135] on select "Any [PERSON_NAME] [PERSON_NAME] [PERSON_NAME] kajal [PERSON_NAME] [PERSON_NAME]…" at bounding box center [223, 136] width 69 height 10
click at [189, 131] on select "Any [PERSON_NAME] [PERSON_NAME] [PERSON_NAME] kajal [PERSON_NAME] [PERSON_NAME]…" at bounding box center [223, 136] width 69 height 10
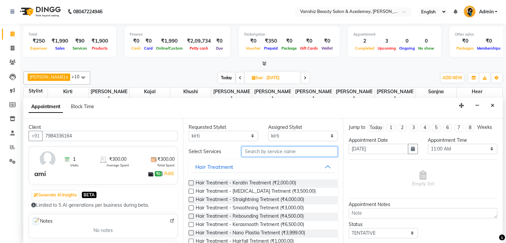
click at [250, 153] on input "text" at bounding box center [289, 151] width 96 height 10
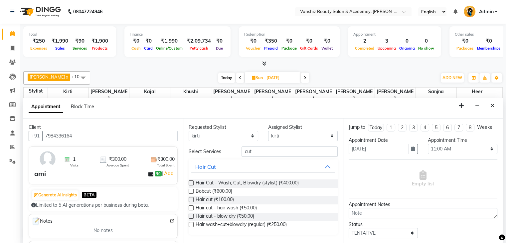
click at [190, 182] on label at bounding box center [191, 182] width 5 height 5
click at [190, 182] on input "checkbox" at bounding box center [191, 183] width 4 height 4
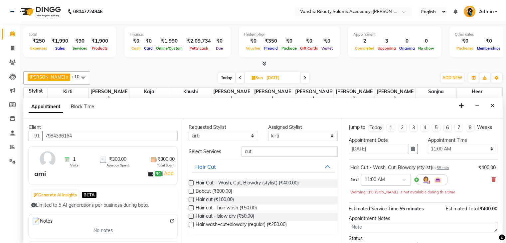
scroll to position [50, 0]
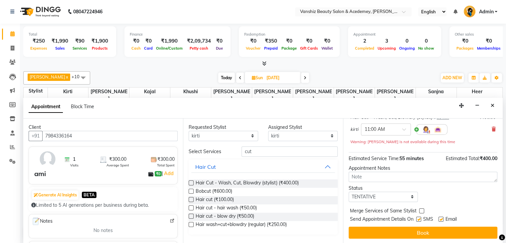
click at [419, 216] on label at bounding box center [418, 218] width 5 height 5
click at [419, 217] on input "checkbox" at bounding box center [418, 219] width 4 height 4
click at [438, 217] on label at bounding box center [440, 218] width 5 height 5
click at [438, 217] on input "checkbox" at bounding box center [440, 219] width 4 height 4
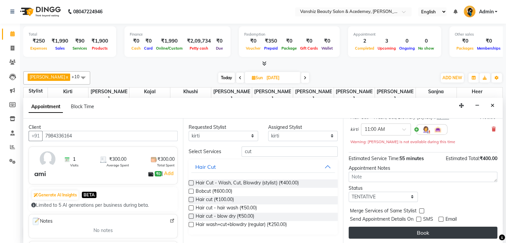
click at [424, 231] on button "Book" at bounding box center [422, 232] width 149 height 12
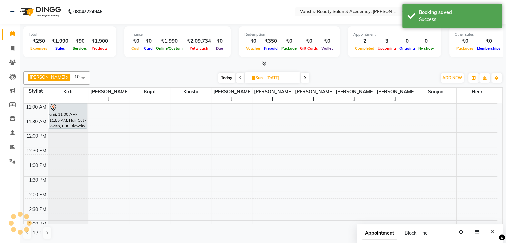
scroll to position [0, 0]
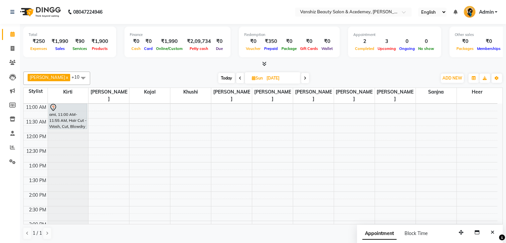
click at [250, 79] on span "Sun" at bounding box center [257, 77] width 14 height 5
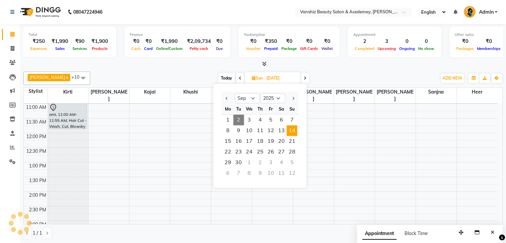
click at [237, 116] on span "2" at bounding box center [238, 119] width 11 height 11
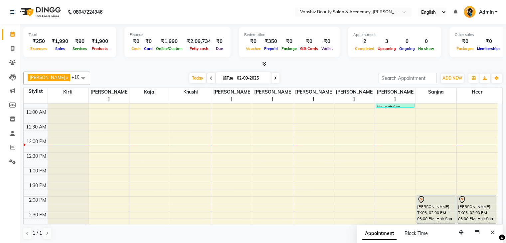
scroll to position [108, 0]
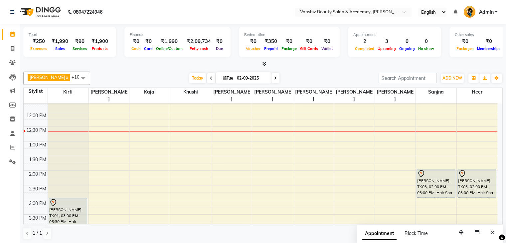
click at [223, 79] on icon at bounding box center [225, 78] width 4 height 4
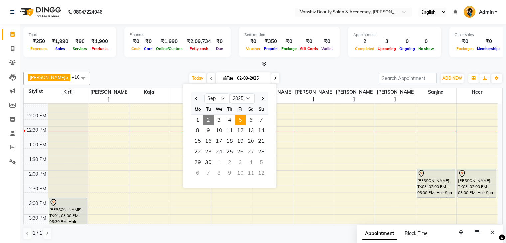
click at [240, 118] on span "5" at bounding box center [240, 119] width 11 height 11
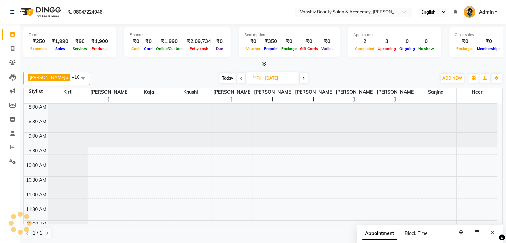
scroll to position [117, 0]
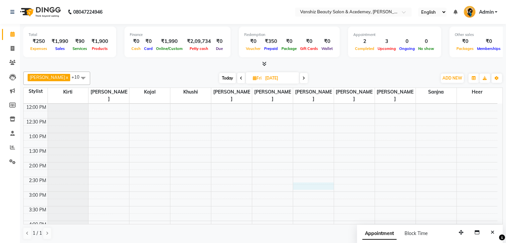
click at [304, 176] on div "8:00 AM 8:30 AM 9:00 AM 9:30 AM 10:00 AM 10:30 AM 11:00 AM 11:30 AM 12:00 PM 12…" at bounding box center [260, 177] width 473 height 380
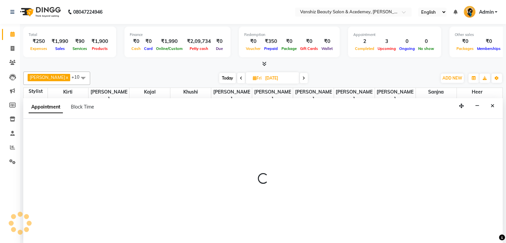
scroll to position [0, 0]
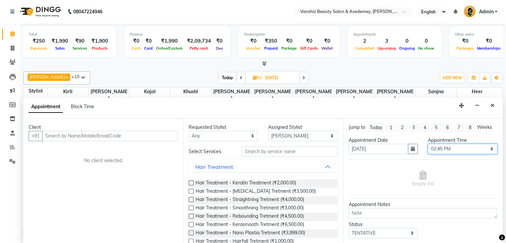
click at [457, 147] on select "Select 09:00 AM 09:15 AM 09:30 AM 09:45 AM 10:00 AM 10:15 AM 10:30 AM 10:45 AM …" at bounding box center [462, 149] width 69 height 10
click at [428, 144] on select "Select 09:00 AM 09:15 AM 09:30 AM 09:45 AM 10:00 AM 10:15 AM 10:30 AM 10:45 AM …" at bounding box center [462, 149] width 69 height 10
click at [441, 145] on select "Select 09:00 AM 09:15 AM 09:30 AM 09:45 AM 10:00 AM 10:15 AM 10:30 AM 10:45 AM …" at bounding box center [462, 149] width 69 height 10
click at [428, 144] on select "Select 09:00 AM 09:15 AM 09:30 AM 09:45 AM 10:00 AM 10:15 AM 10:30 AM 10:45 AM …" at bounding box center [462, 149] width 69 height 10
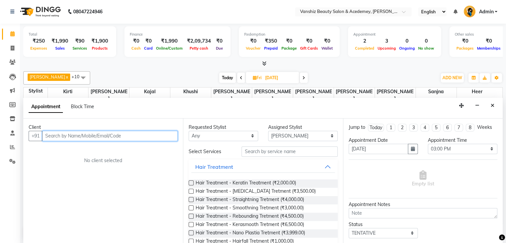
click at [164, 134] on input "text" at bounding box center [109, 136] width 135 height 10
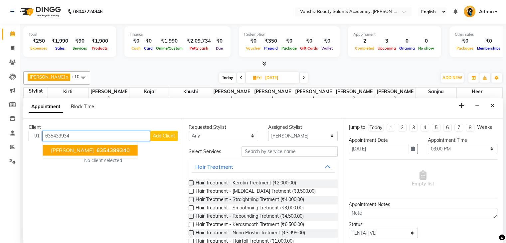
click at [104, 147] on span "635439934" at bounding box center [111, 150] width 30 height 7
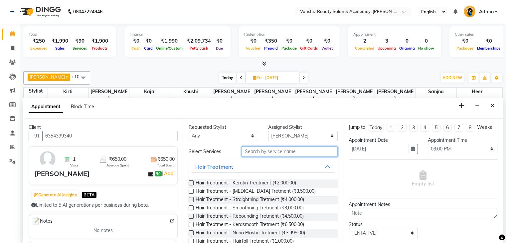
click at [248, 148] on input "text" at bounding box center [289, 151] width 96 height 10
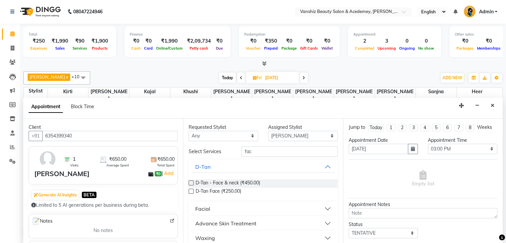
click at [222, 206] on button "Facial" at bounding box center [262, 208] width 143 height 12
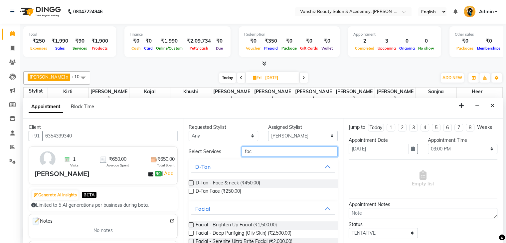
click at [280, 148] on input "fac" at bounding box center [289, 151] width 96 height 10
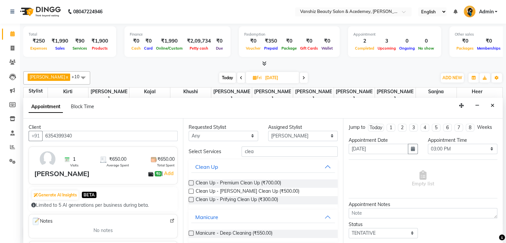
click at [190, 198] on label at bounding box center [191, 199] width 5 height 5
click at [190, 198] on input "checkbox" at bounding box center [191, 200] width 4 height 4
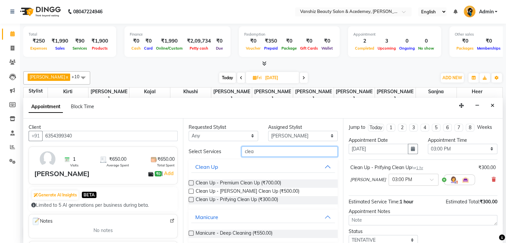
click at [269, 151] on input "clea" at bounding box center [289, 151] width 96 height 10
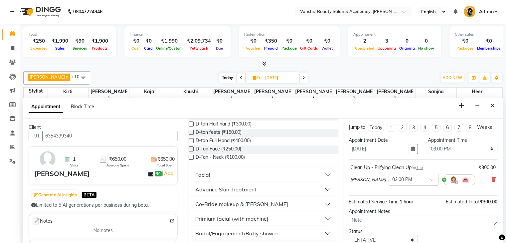
scroll to position [135, 0]
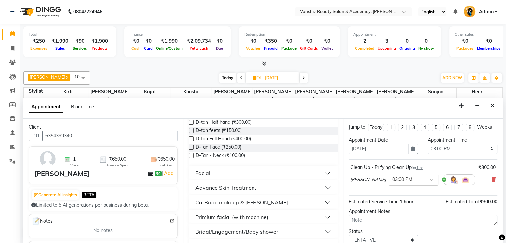
click at [191, 147] on label at bounding box center [191, 147] width 5 height 5
click at [191, 147] on input "checkbox" at bounding box center [191, 148] width 4 height 4
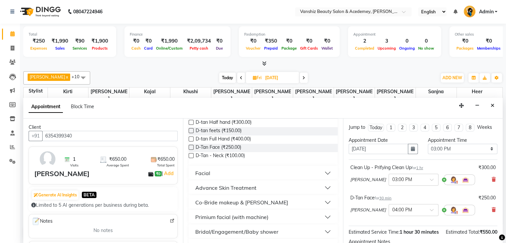
scroll to position [80, 0]
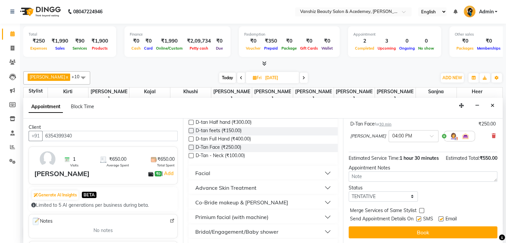
click at [440, 218] on label at bounding box center [440, 218] width 5 height 5
click at [440, 218] on input "checkbox" at bounding box center [440, 219] width 4 height 4
click at [419, 218] on label at bounding box center [418, 218] width 5 height 5
click at [419, 218] on input "checkbox" at bounding box center [418, 219] width 4 height 4
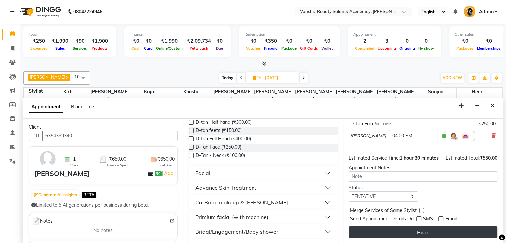
click at [422, 228] on button "Book" at bounding box center [422, 232] width 149 height 12
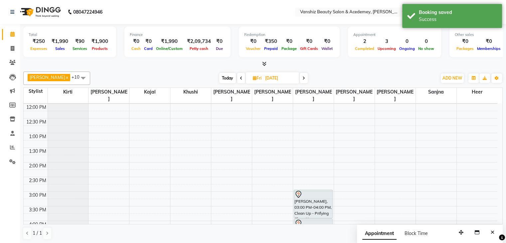
scroll to position [162, 0]
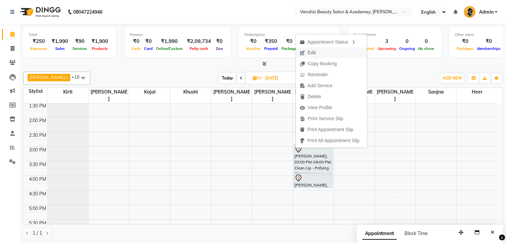
click at [333, 50] on button "Edit" at bounding box center [331, 52] width 71 height 11
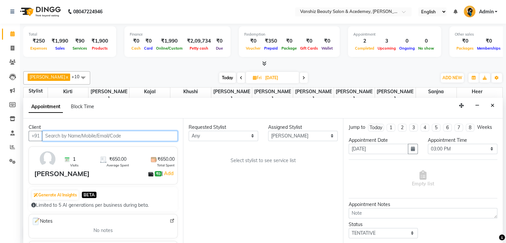
scroll to position [116, 0]
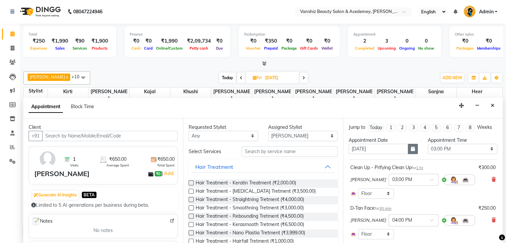
click at [408, 145] on button "button" at bounding box center [413, 149] width 10 height 10
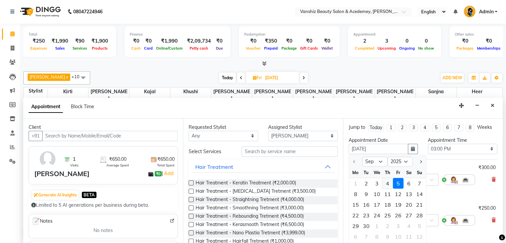
click at [387, 179] on div "4" at bounding box center [387, 183] width 11 height 11
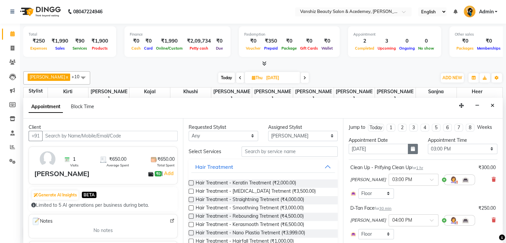
click at [411, 150] on icon "button" at bounding box center [413, 148] width 4 height 5
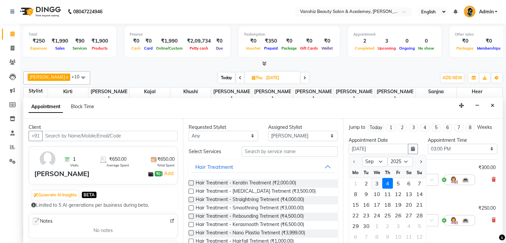
click at [377, 181] on div "3" at bounding box center [376, 183] width 11 height 11
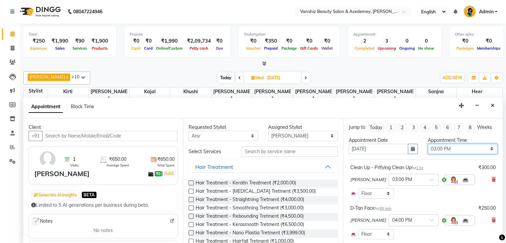
click at [456, 147] on select "Select 09:00 AM 09:15 AM 09:30 AM 09:45 AM 10:00 AM 10:15 AM 10:30 AM 10:45 AM …" at bounding box center [462, 149] width 69 height 10
click at [428, 144] on select "Select 09:00 AM 09:15 AM 09:30 AM 09:45 AM 10:00 AM 10:15 AM 10:30 AM 10:45 AM …" at bounding box center [462, 149] width 69 height 10
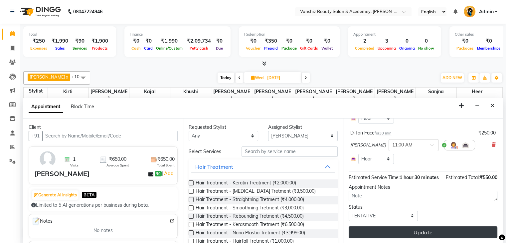
click at [443, 229] on button "Update" at bounding box center [422, 232] width 149 height 12
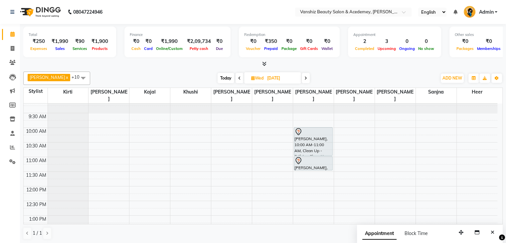
scroll to position [0, 0]
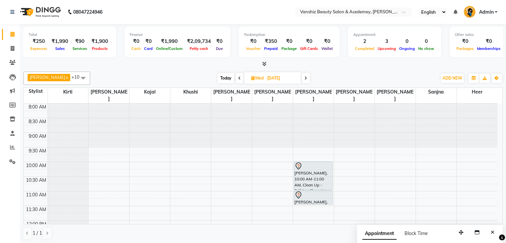
click at [217, 78] on span "Today" at bounding box center [225, 78] width 17 height 10
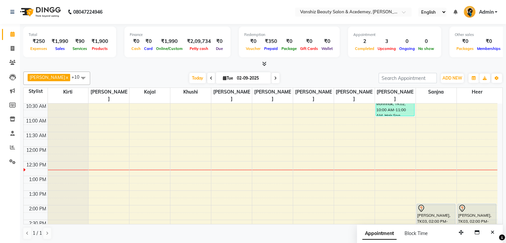
scroll to position [74, 0]
